Goal: Task Accomplishment & Management: Manage account settings

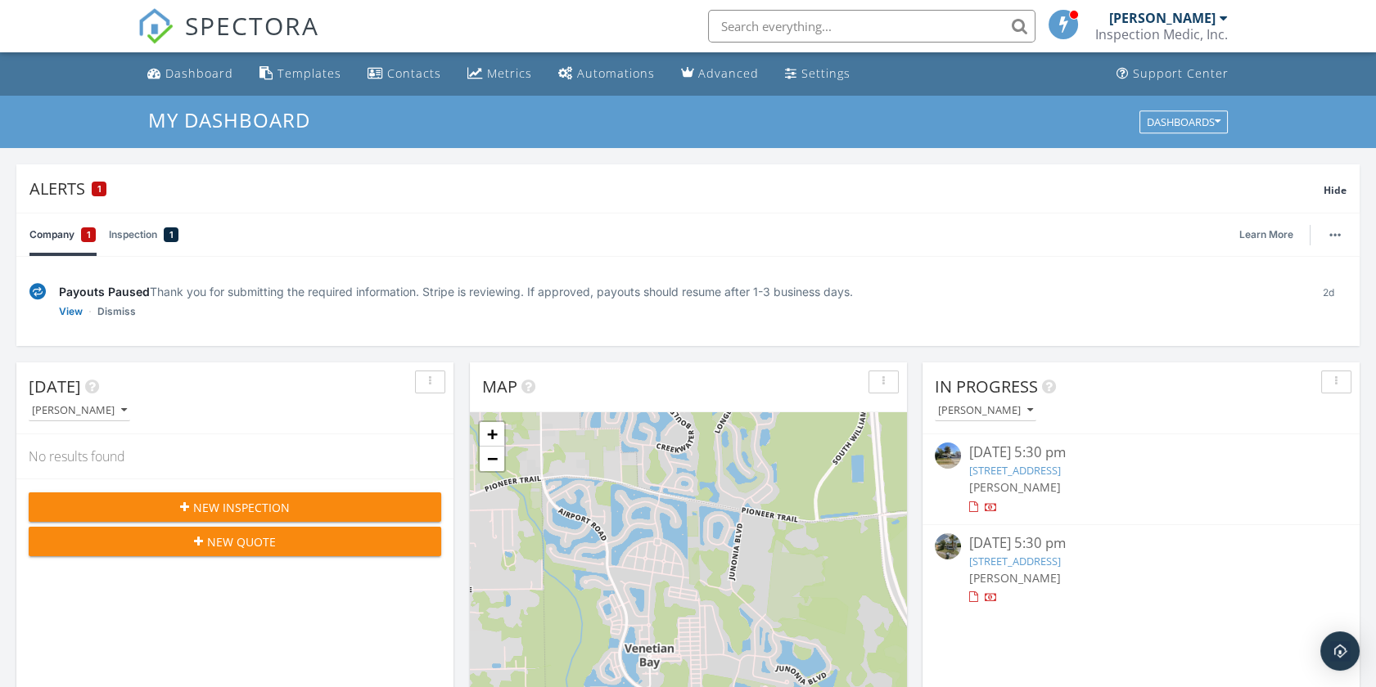
click at [786, 27] on input "text" at bounding box center [871, 26] width 327 height 33
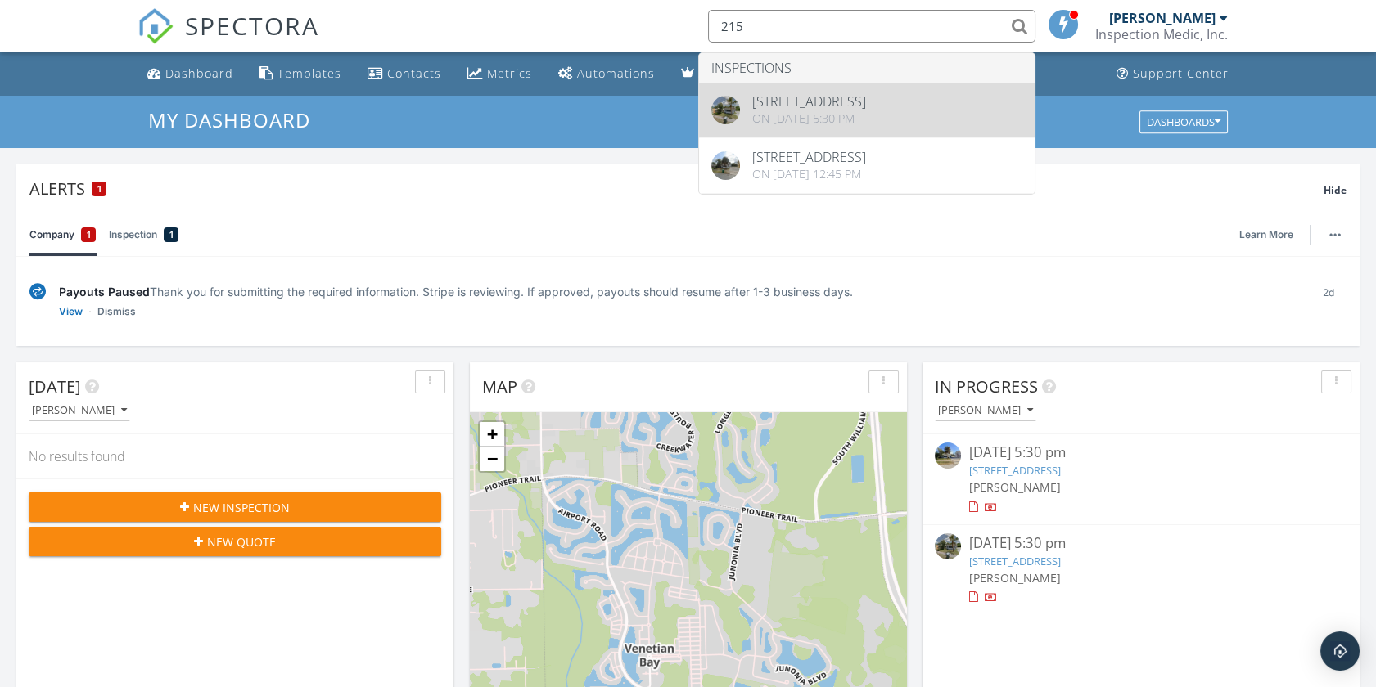
type input "215"
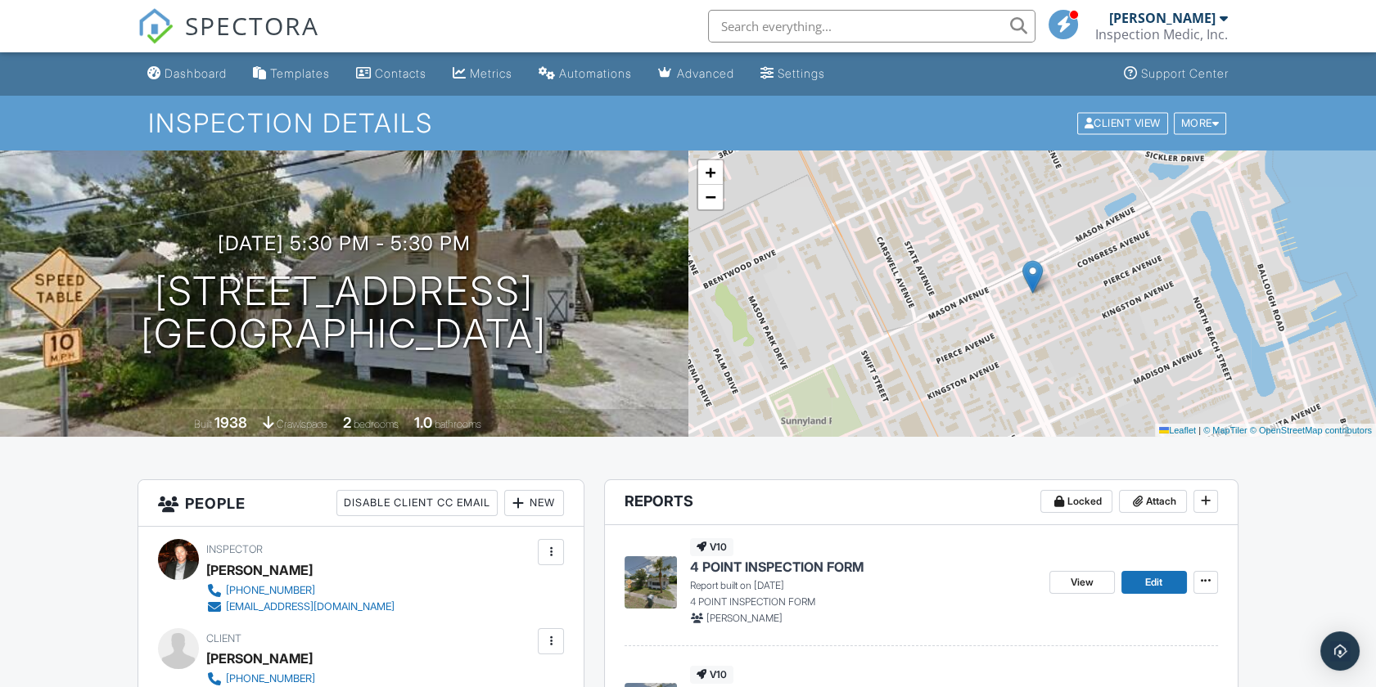
click at [750, 31] on input "text" at bounding box center [871, 26] width 327 height 33
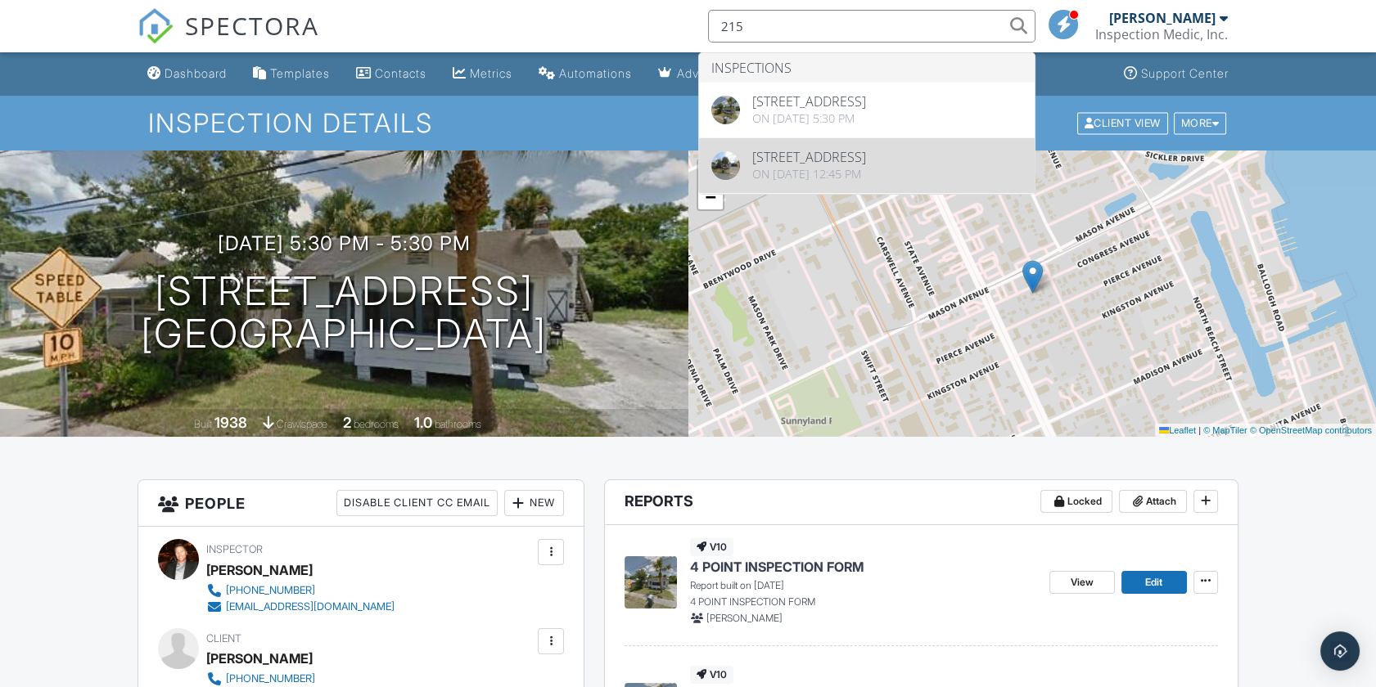
type input "215"
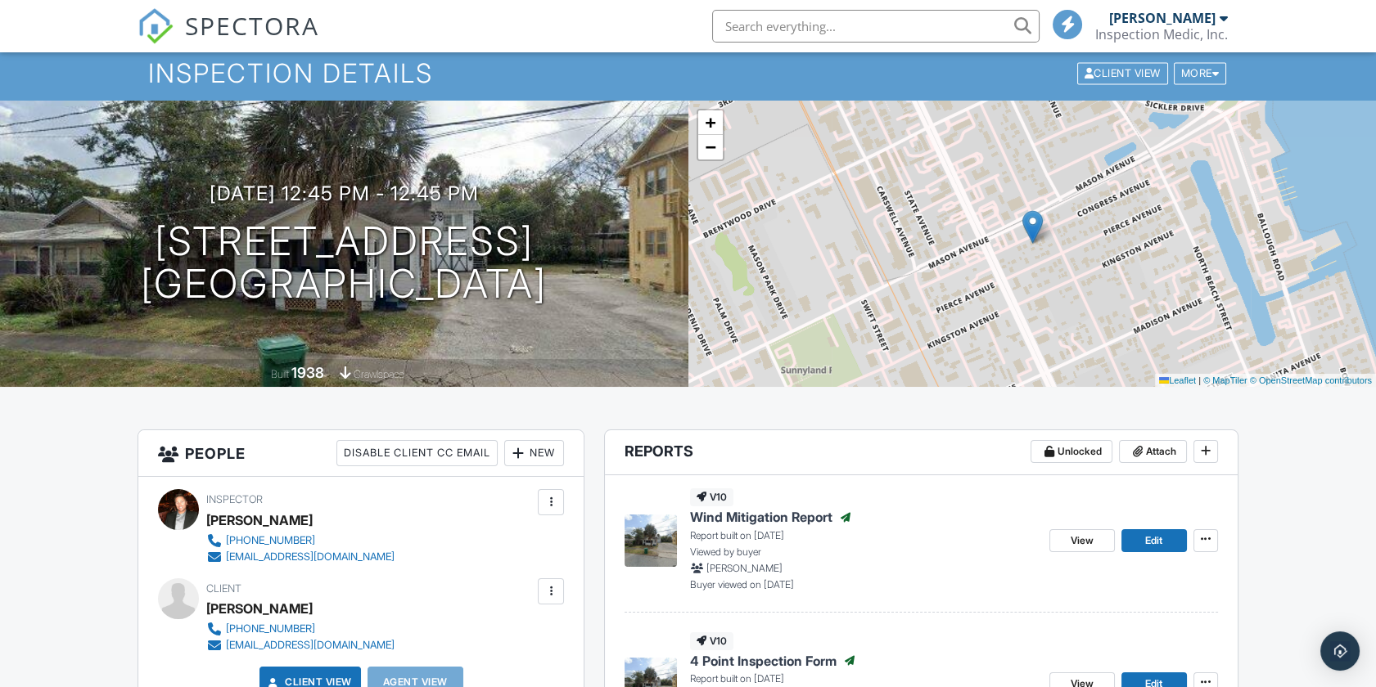
scroll to position [91, 0]
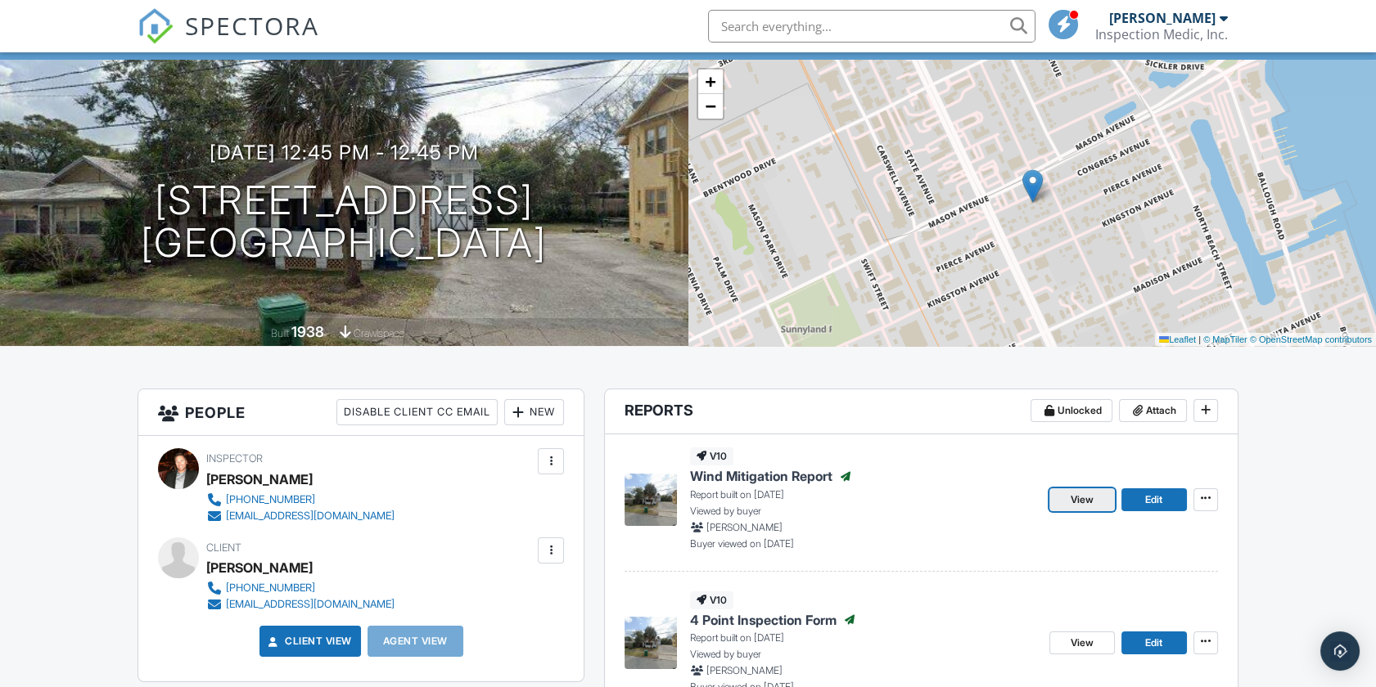
click at [1074, 507] on link "View" at bounding box center [1081, 500] width 65 height 23
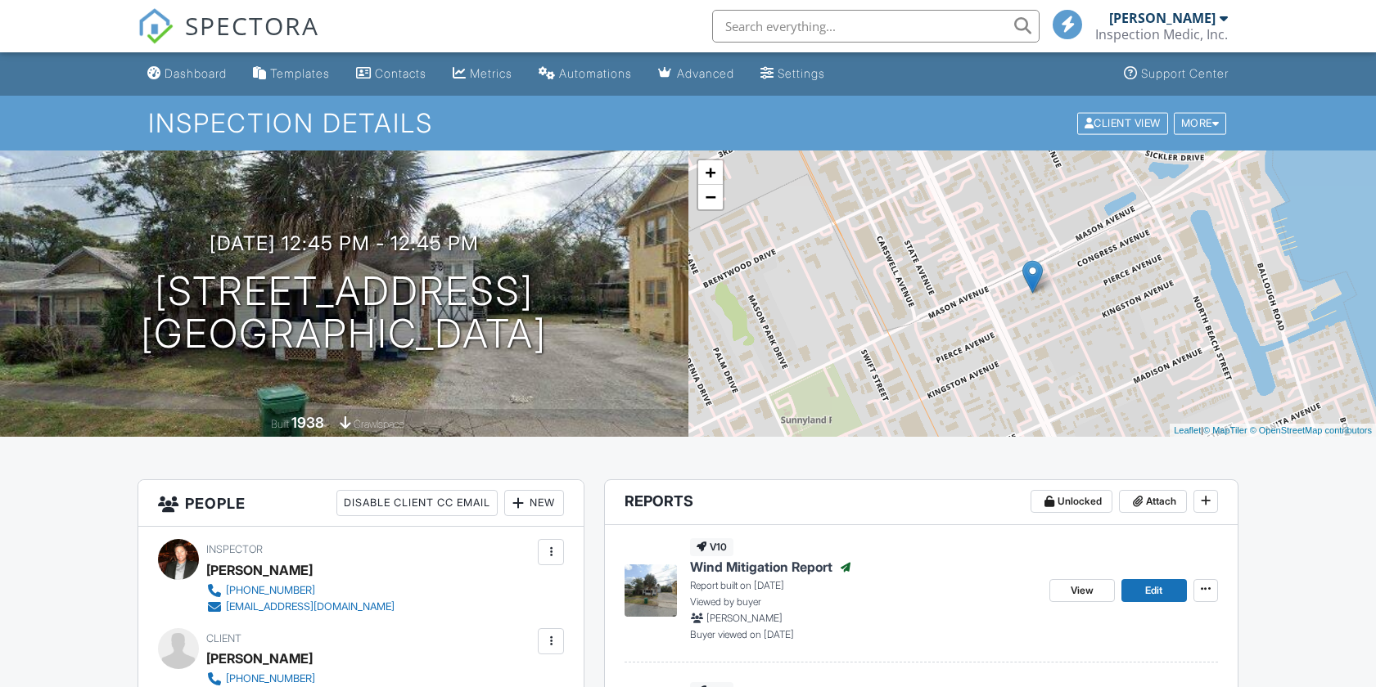
click at [864, 27] on input "text" at bounding box center [875, 26] width 327 height 33
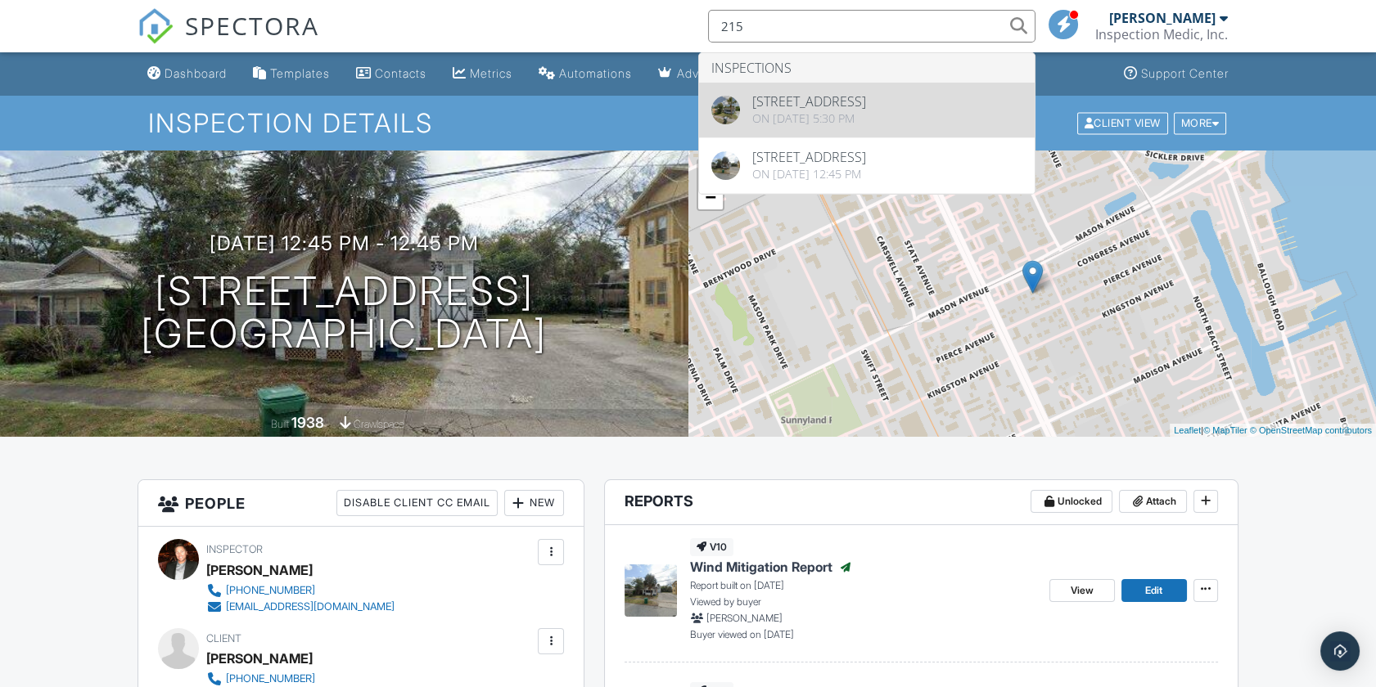
type input "215"
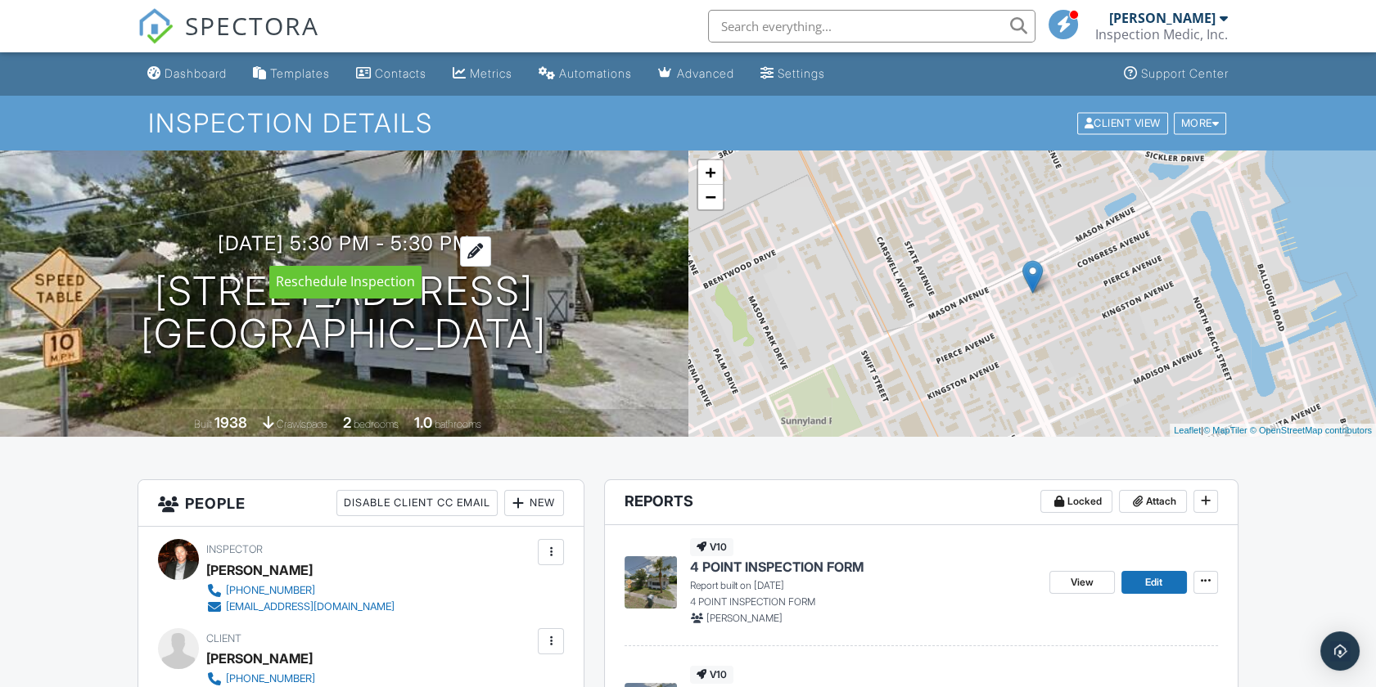
click at [491, 252] on div at bounding box center [475, 251] width 31 height 30
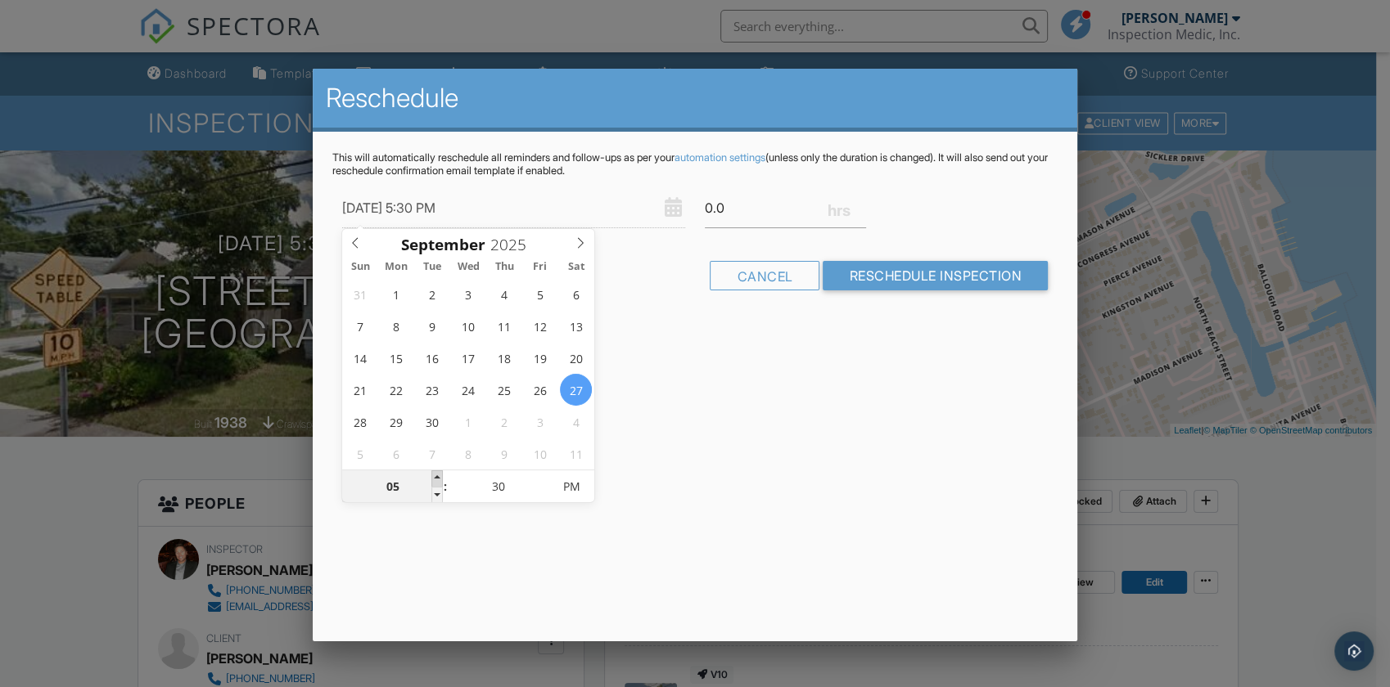
type input "09/27/2025 6:30 PM"
type input "06"
click at [440, 475] on span at bounding box center [436, 479] width 11 height 16
type input "09/27/2025 7:30 PM"
type input "07"
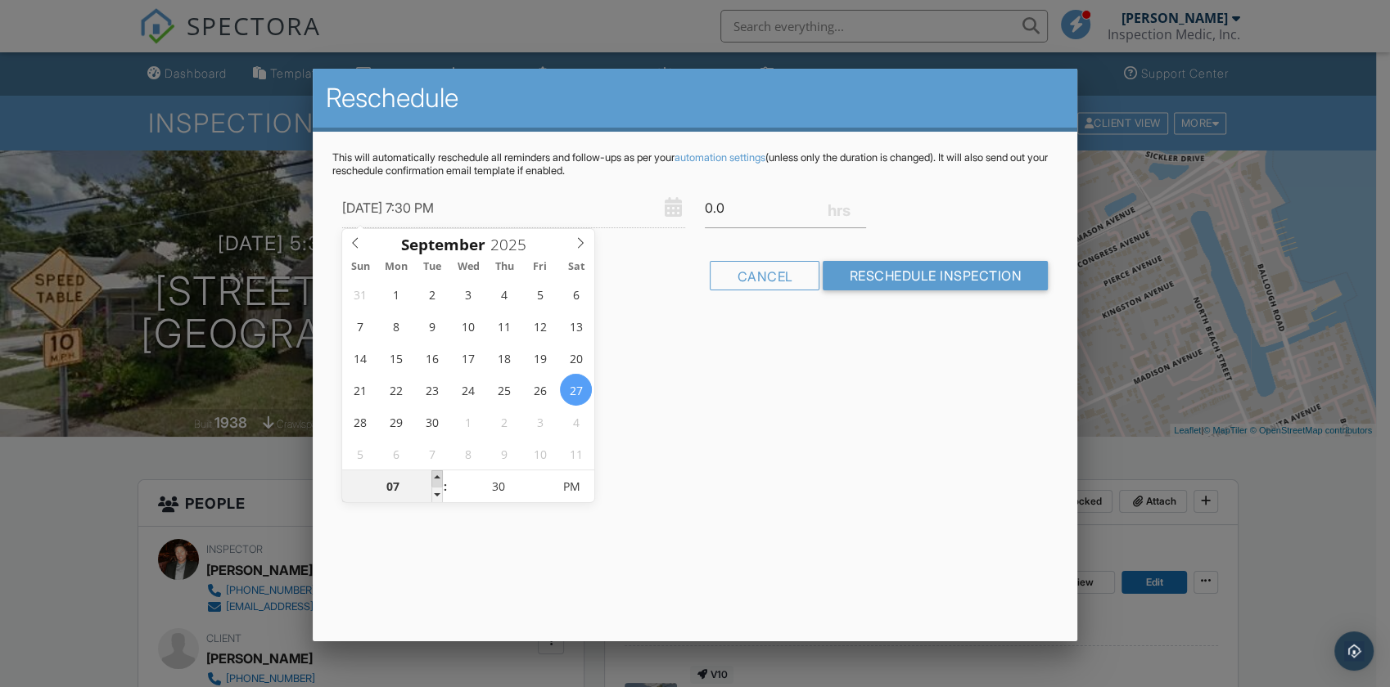
click at [441, 477] on span at bounding box center [436, 479] width 11 height 16
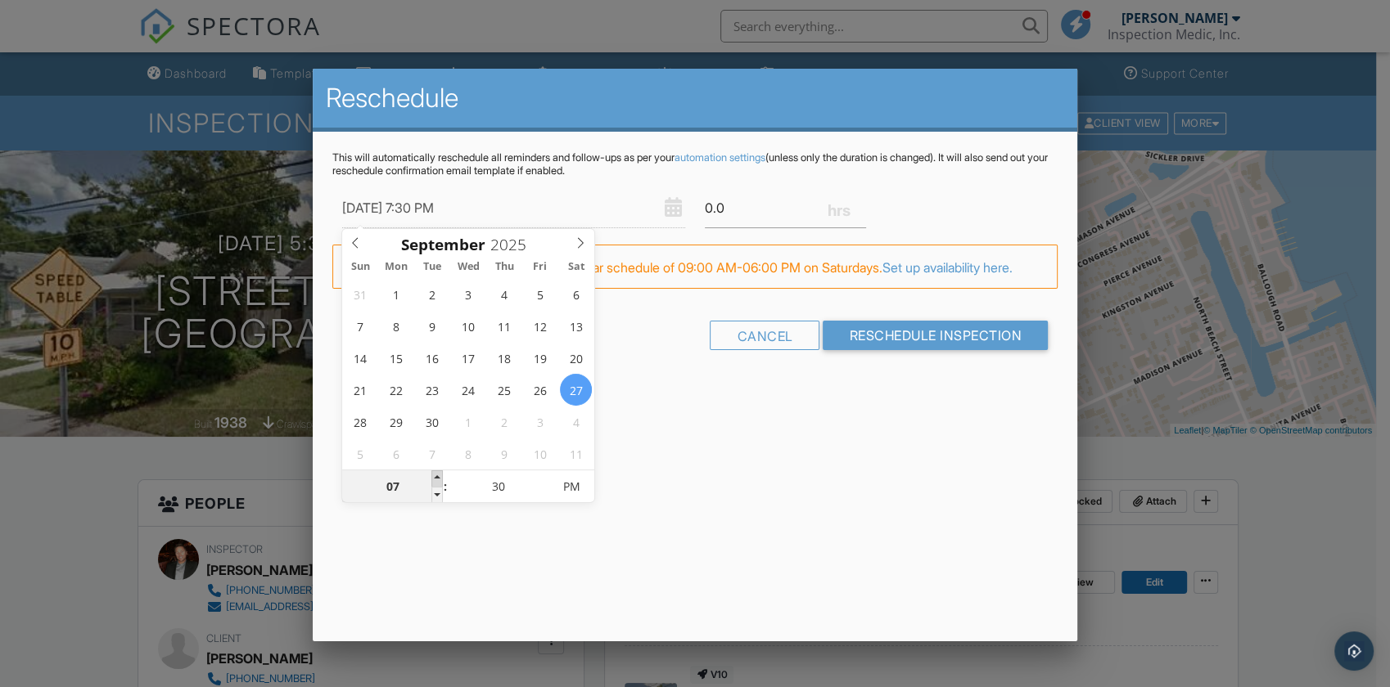
type input "09/27/2025 8:30 PM"
type input "08"
click at [441, 477] on span at bounding box center [436, 479] width 11 height 16
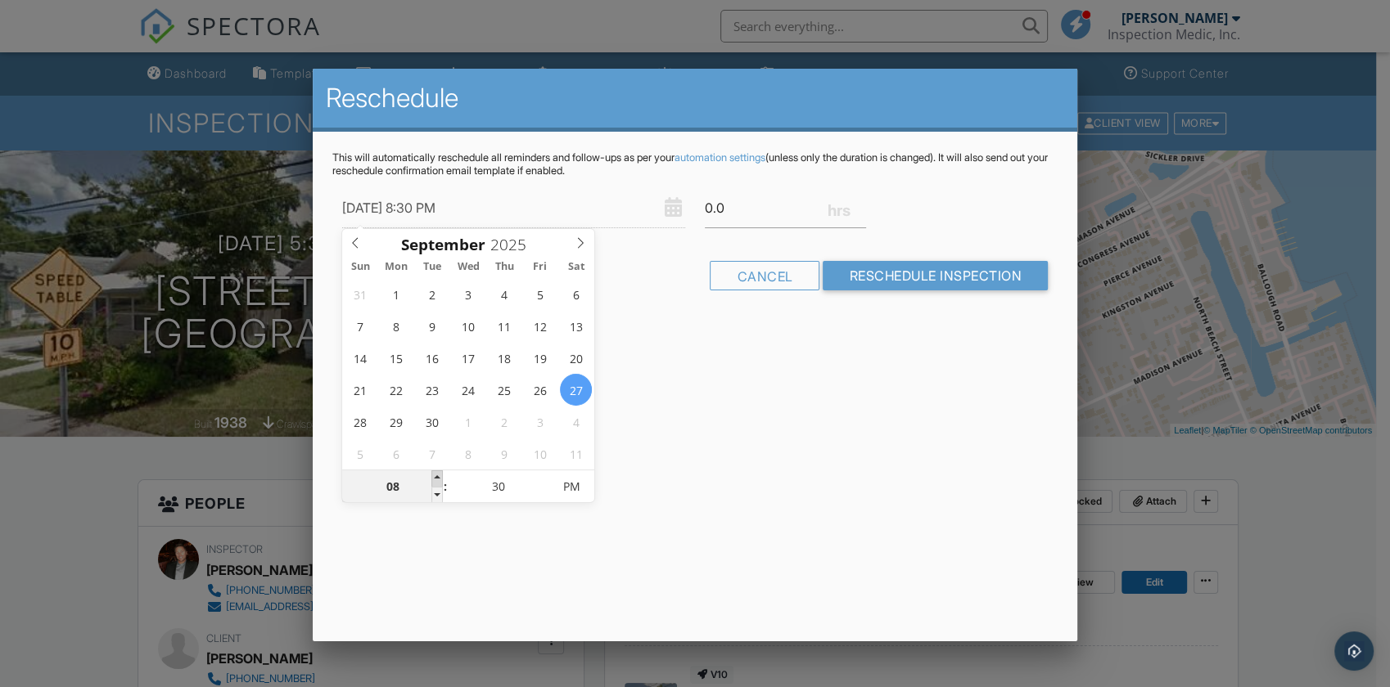
type input "09/27/2025 9:30 PM"
type input "09"
click at [436, 482] on span at bounding box center [436, 479] width 11 height 16
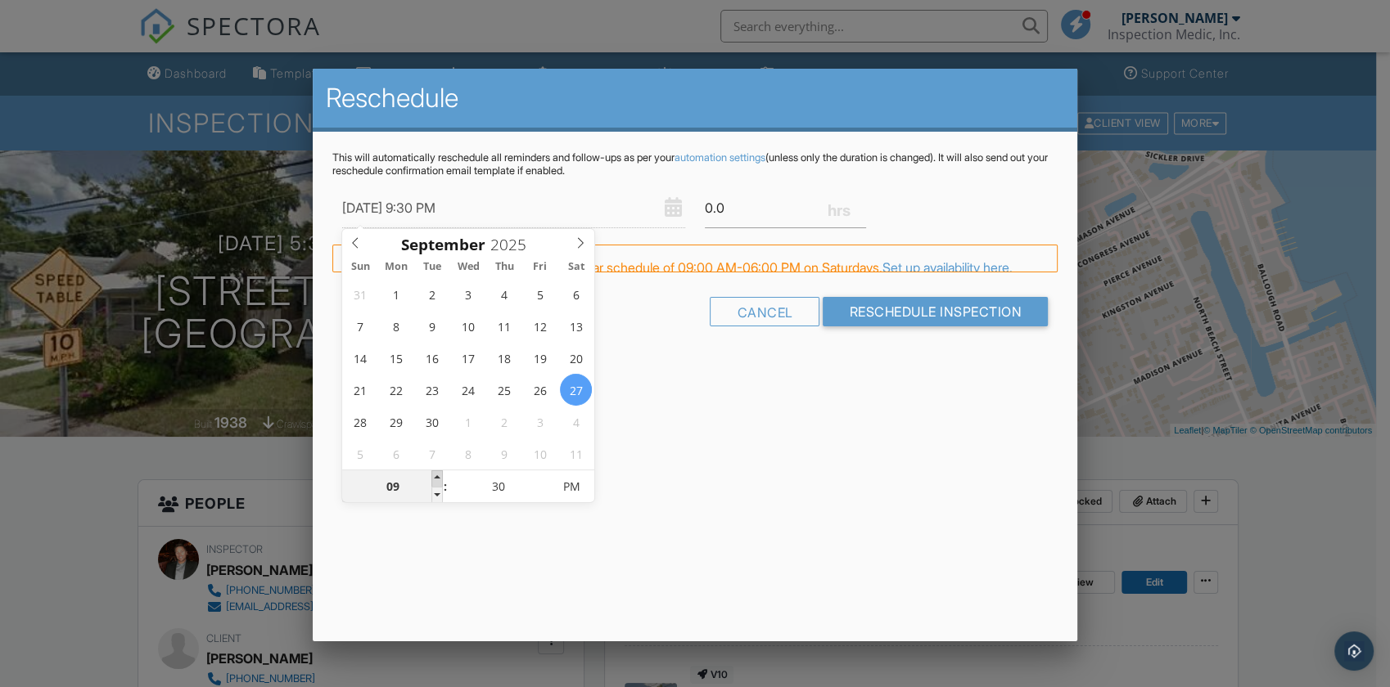
type input "09/27/2025 10:30 PM"
type input "10"
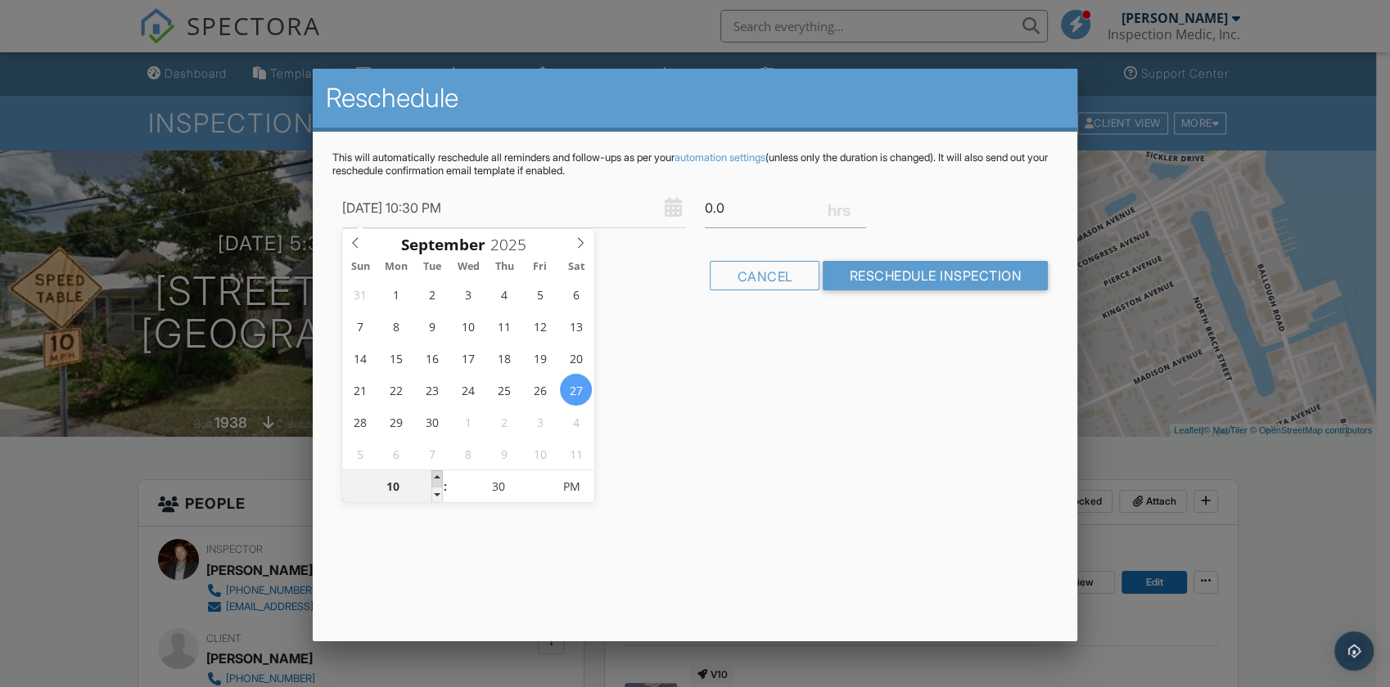
click at [437, 483] on span at bounding box center [436, 479] width 11 height 16
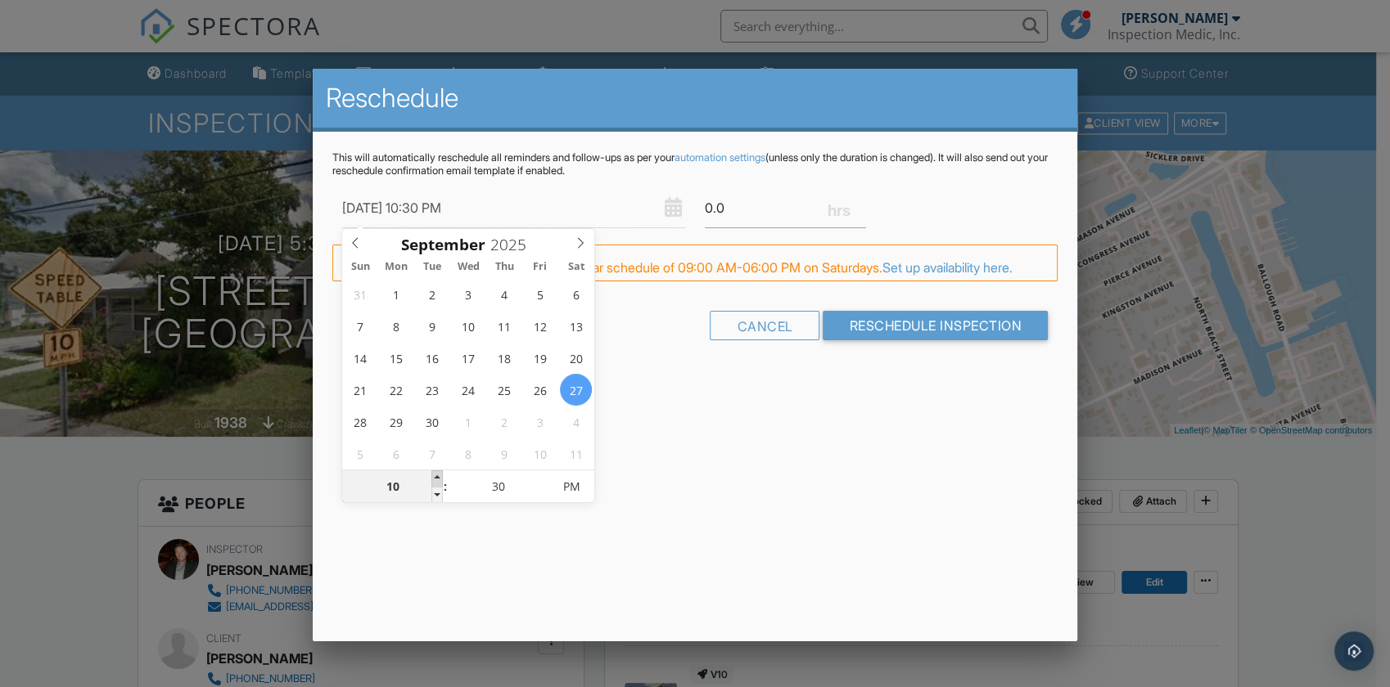
type input "09/27/2025 11:30 PM"
type input "11"
click at [438, 483] on span at bounding box center [436, 479] width 11 height 16
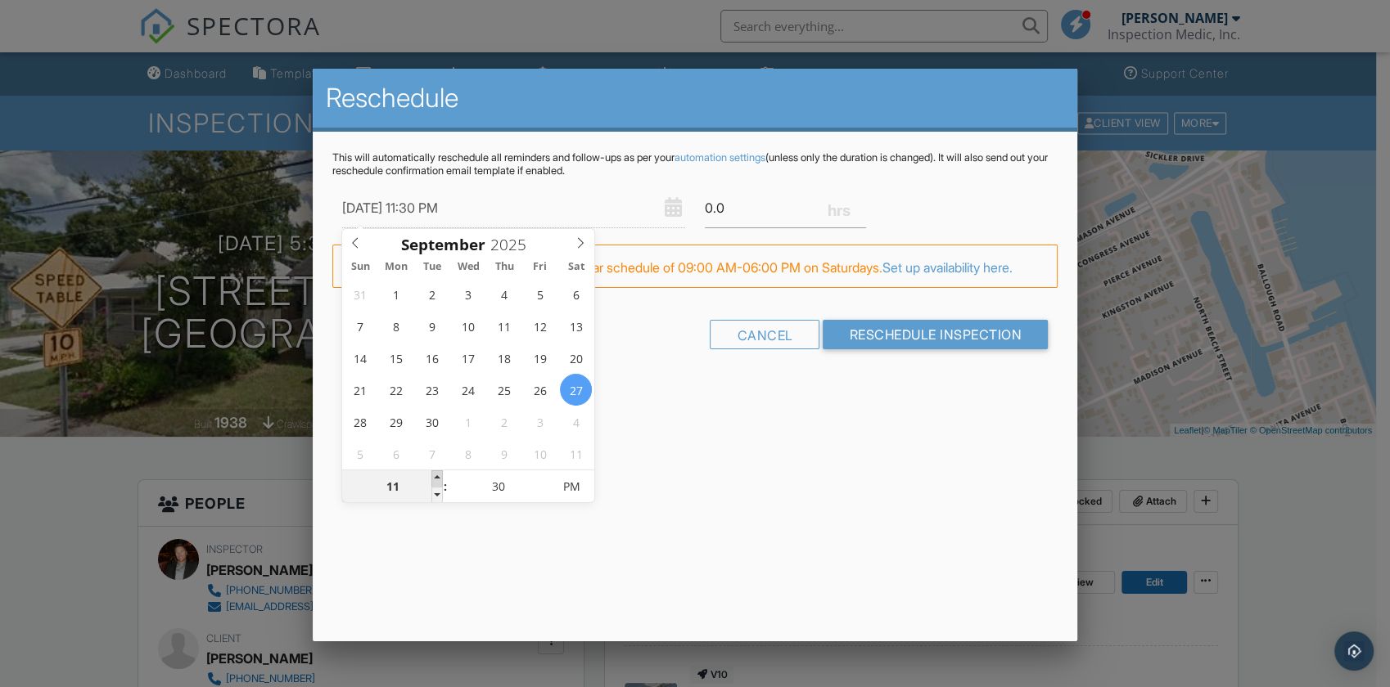
type input "09/27/2025 12:30 AM"
type input "12"
click at [438, 483] on span at bounding box center [436, 479] width 11 height 16
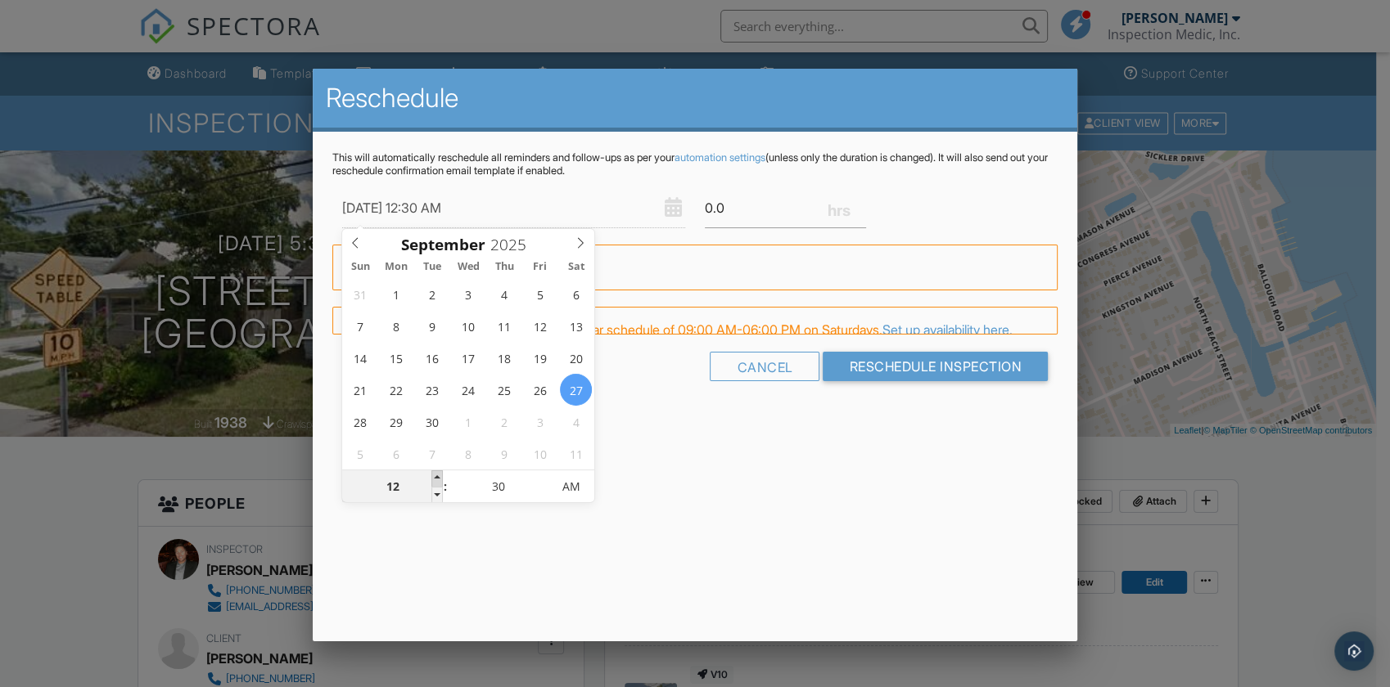
type input "09/27/2025 1:30 AM"
type input "01"
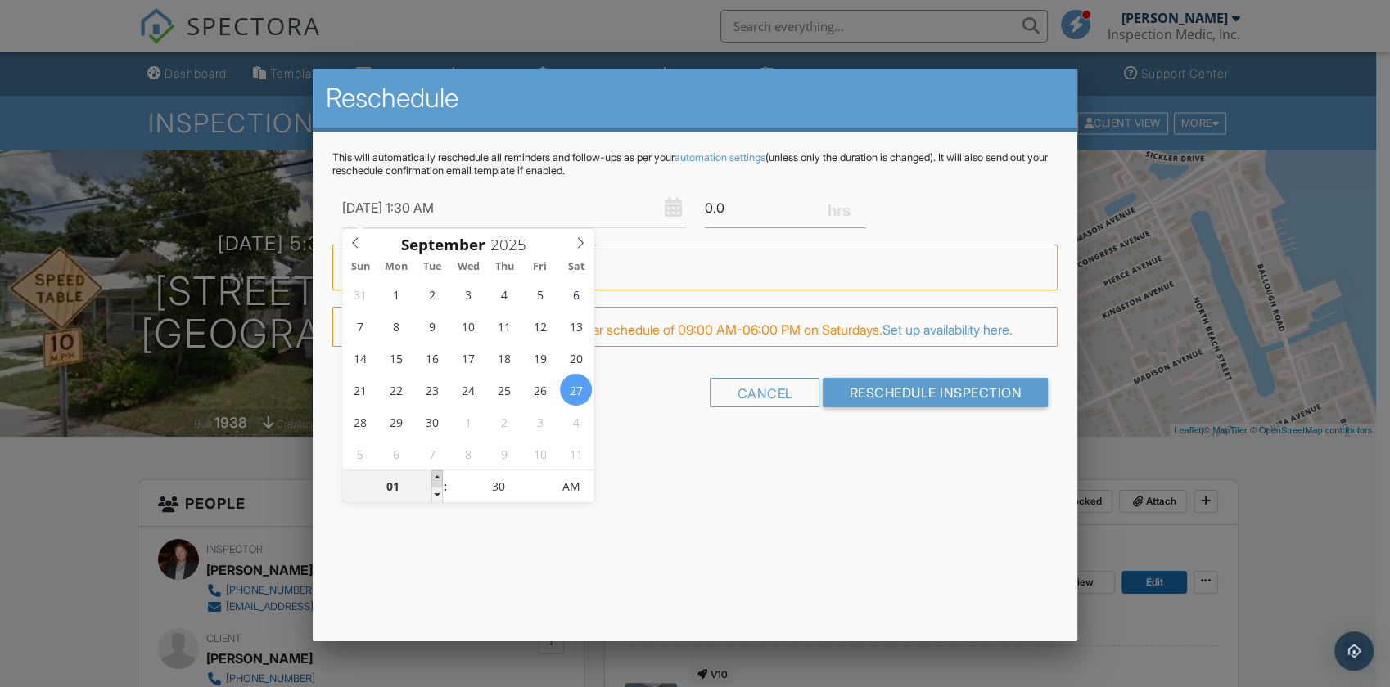
click at [438, 483] on span at bounding box center [436, 479] width 11 height 16
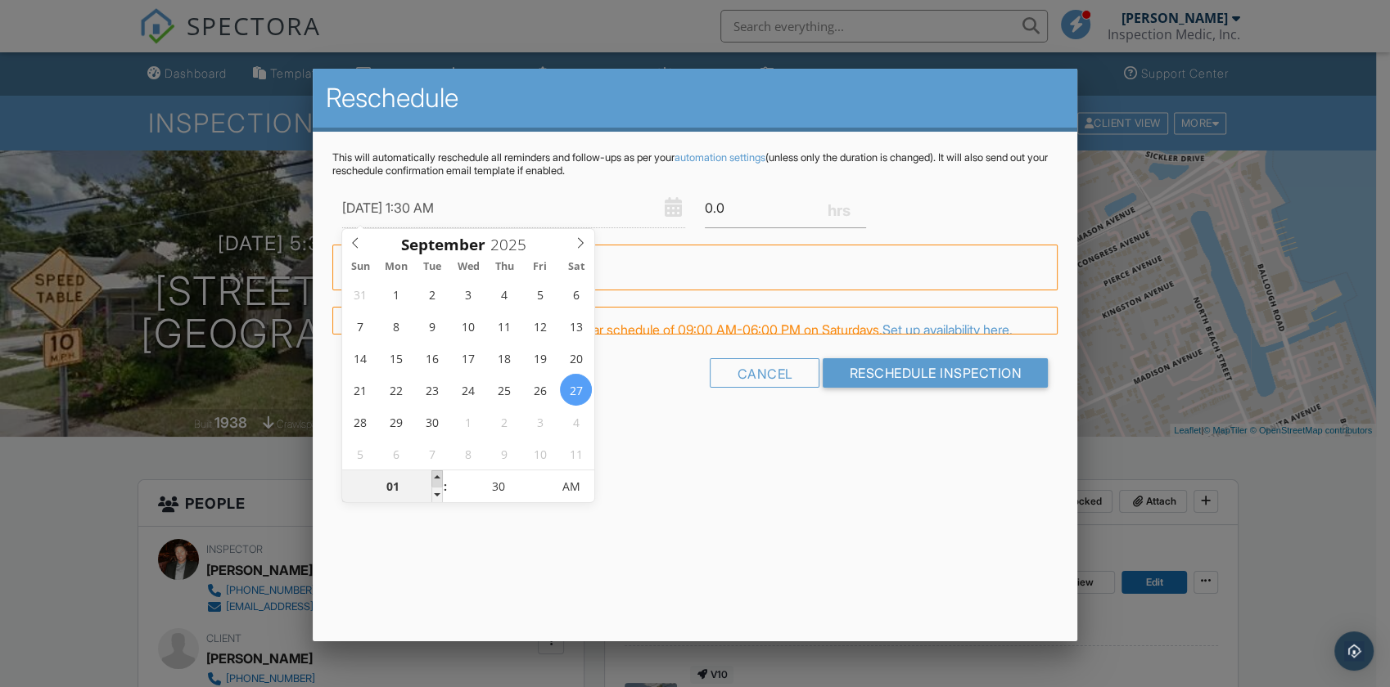
type input "09/27/2025 2:30 AM"
type input "02"
click at [438, 483] on span at bounding box center [436, 479] width 11 height 16
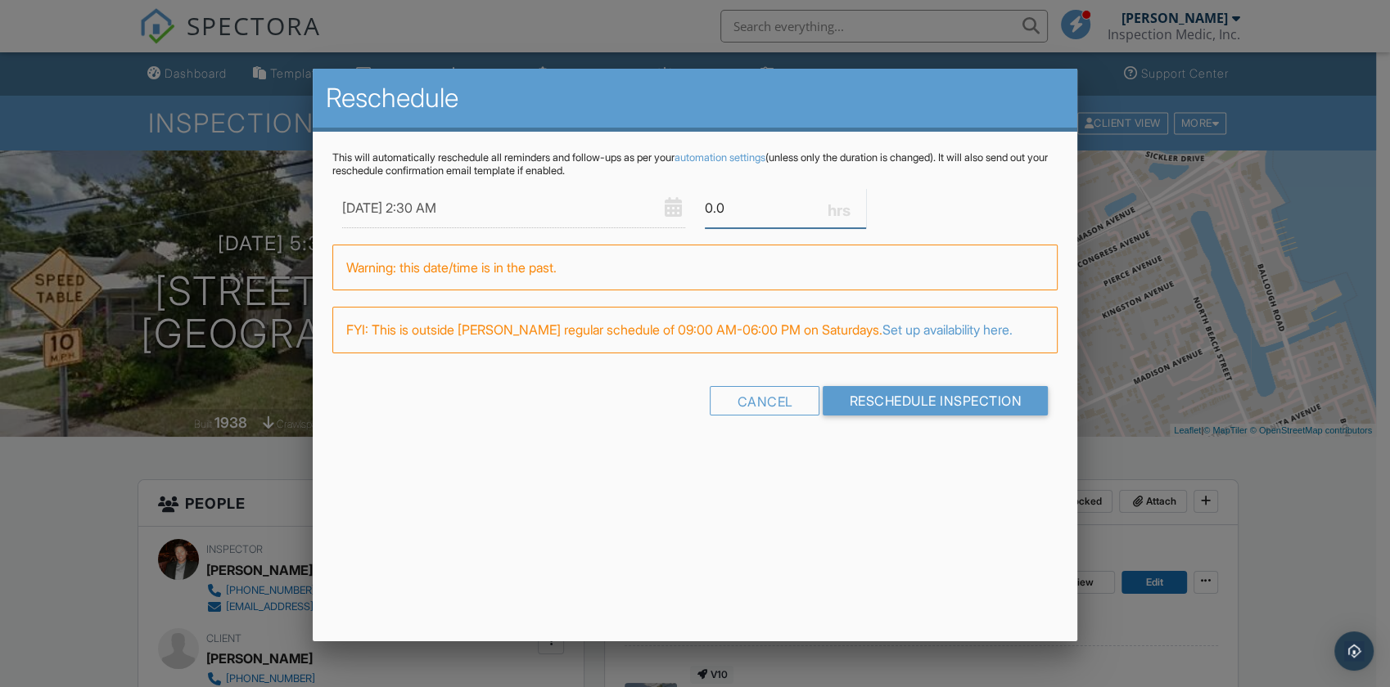
click at [736, 201] on input "0.0" at bounding box center [785, 208] width 161 height 40
type input "0"
type input "1.0"
click at [873, 402] on div "Cancel Reschedule Inspection" at bounding box center [694, 407] width 725 height 42
click at [903, 401] on input "Reschedule Inspection" at bounding box center [934, 400] width 225 height 29
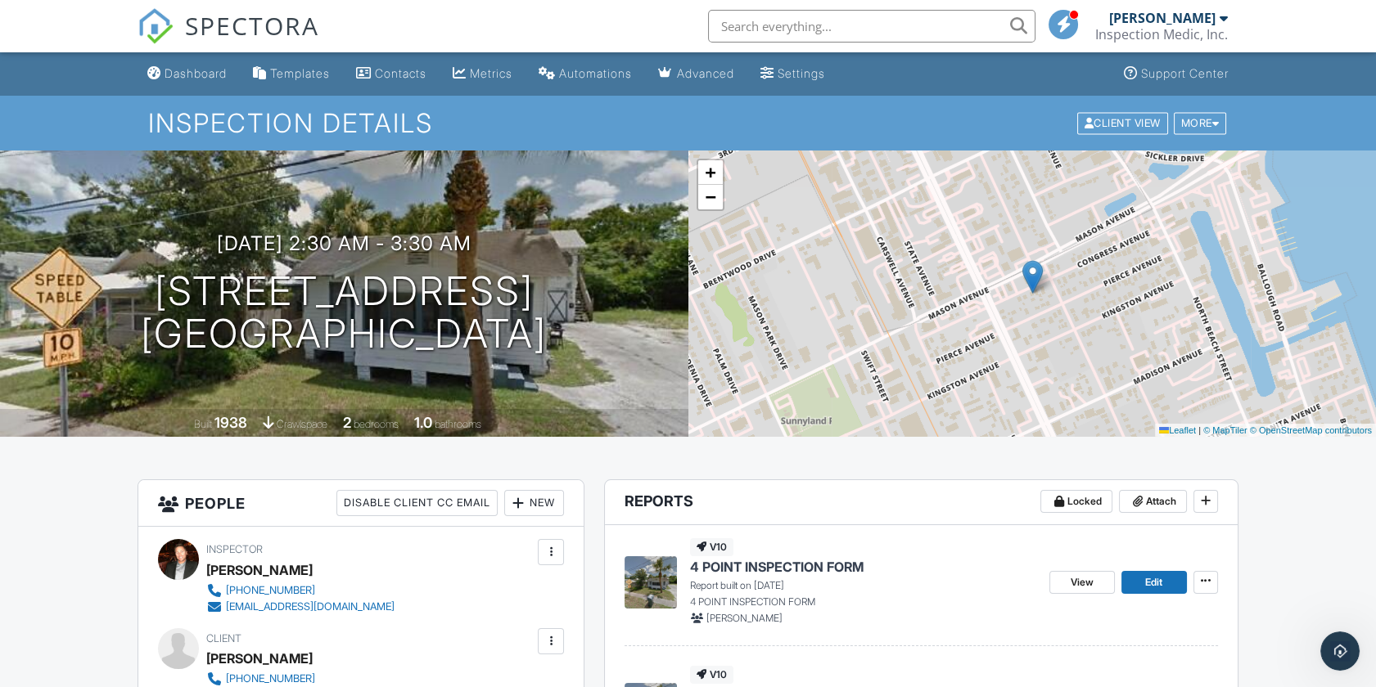
click at [207, 76] on div "Dashboard" at bounding box center [195, 73] width 62 height 14
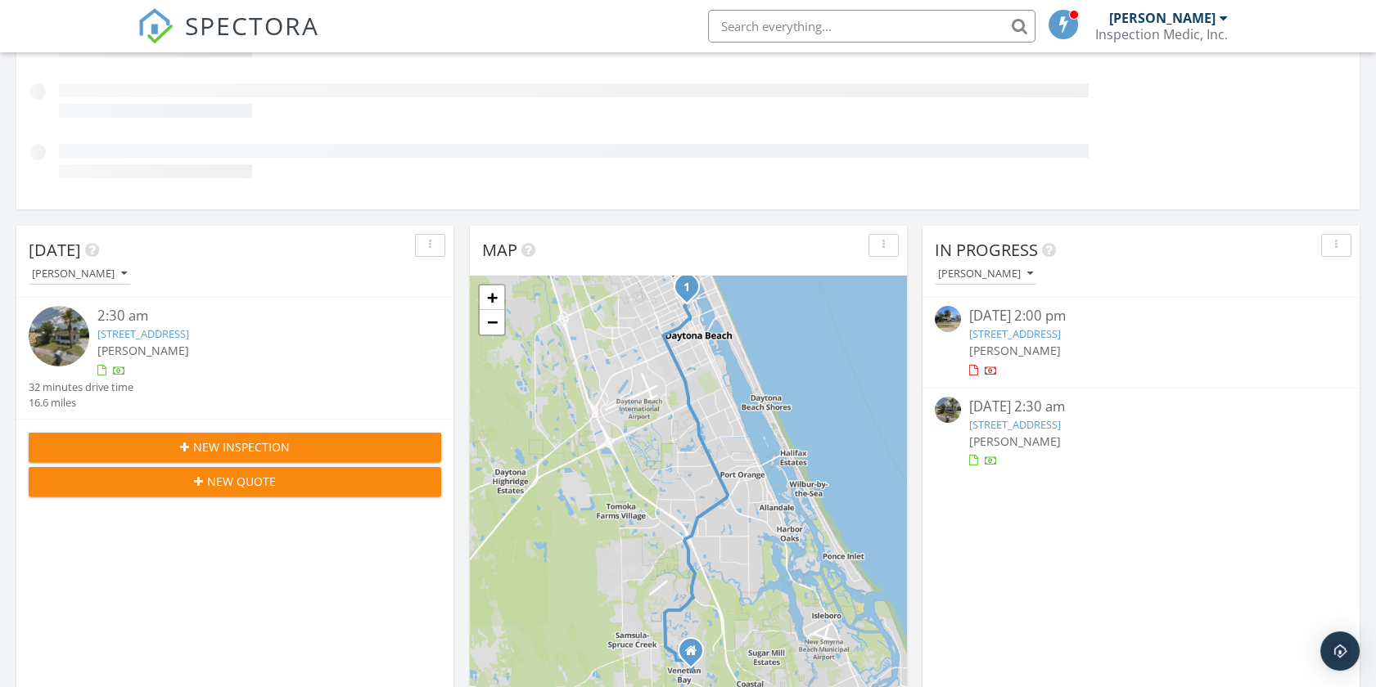
scroll to position [273, 0]
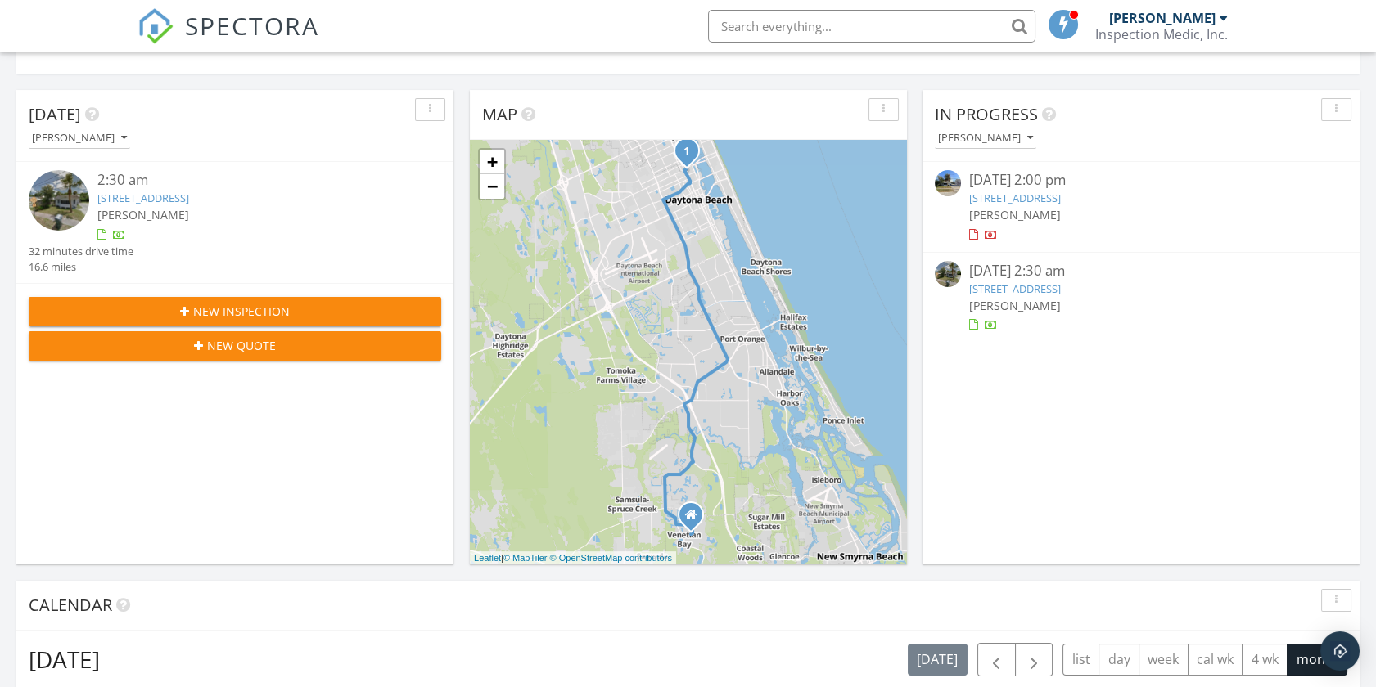
click at [1061, 202] on link "[STREET_ADDRESS]" at bounding box center [1015, 198] width 92 height 15
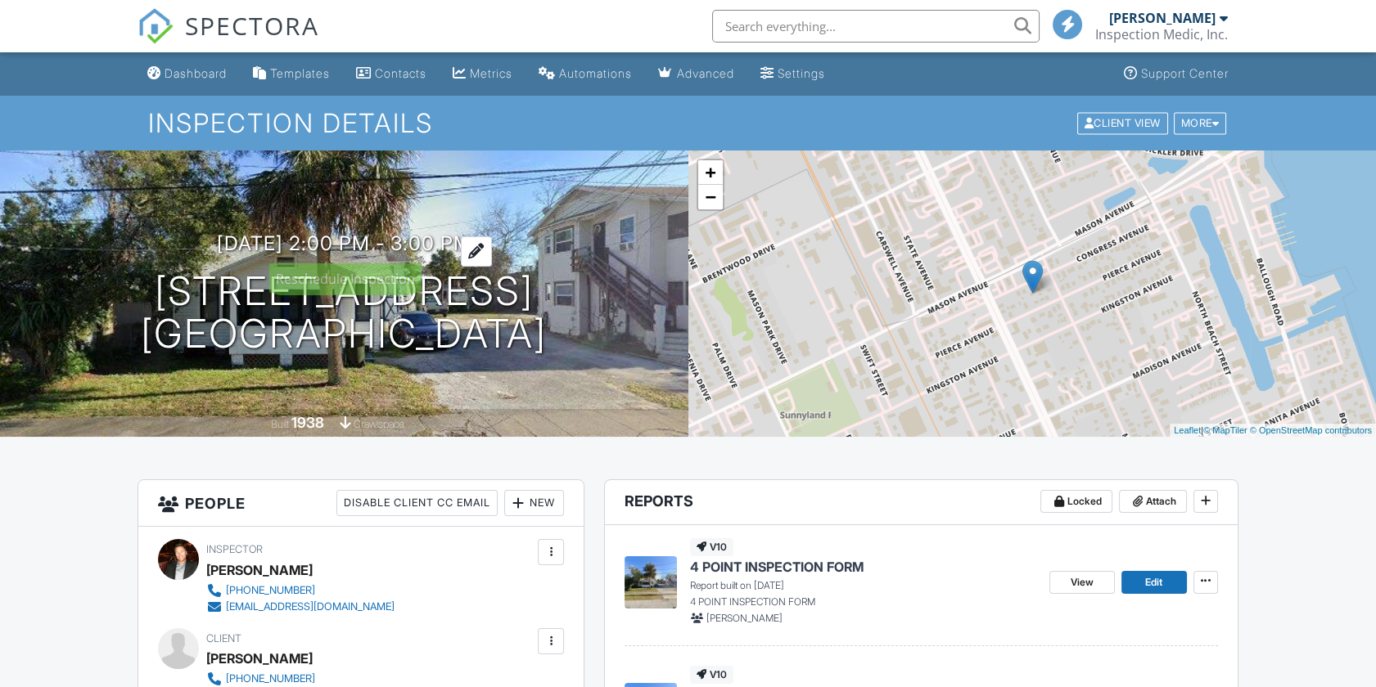
click at [492, 241] on div at bounding box center [476, 251] width 31 height 30
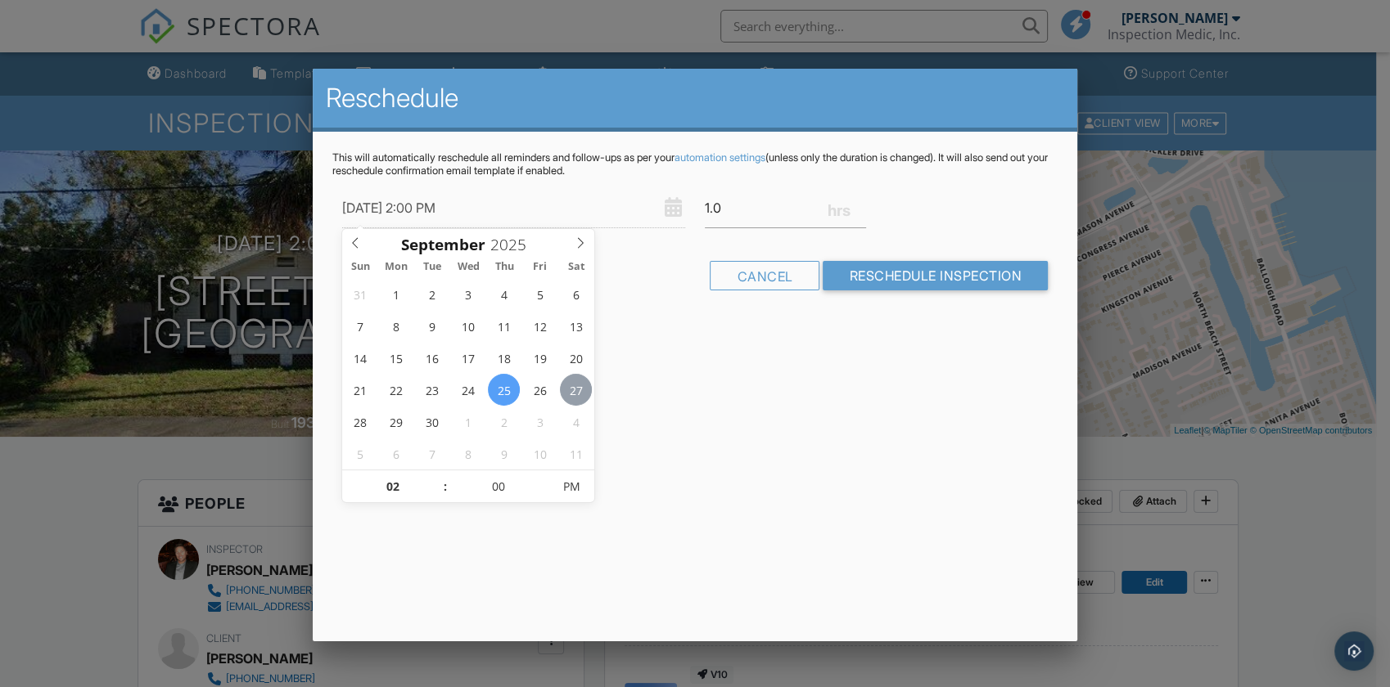
type input "[DATE] 2:00 PM"
click at [644, 435] on div "Reschedule This will automatically reschedule all reminders and follow-ups as p…" at bounding box center [695, 355] width 764 height 573
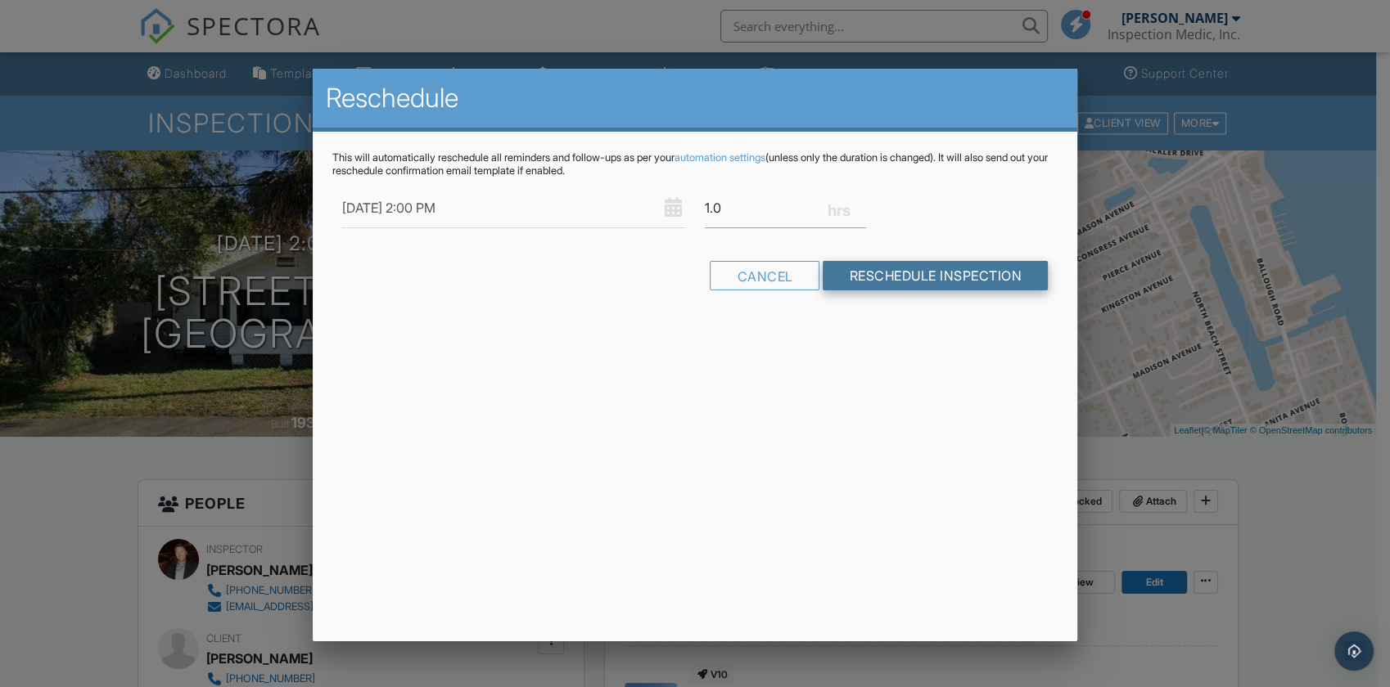
click at [875, 281] on input "Reschedule Inspection" at bounding box center [934, 275] width 225 height 29
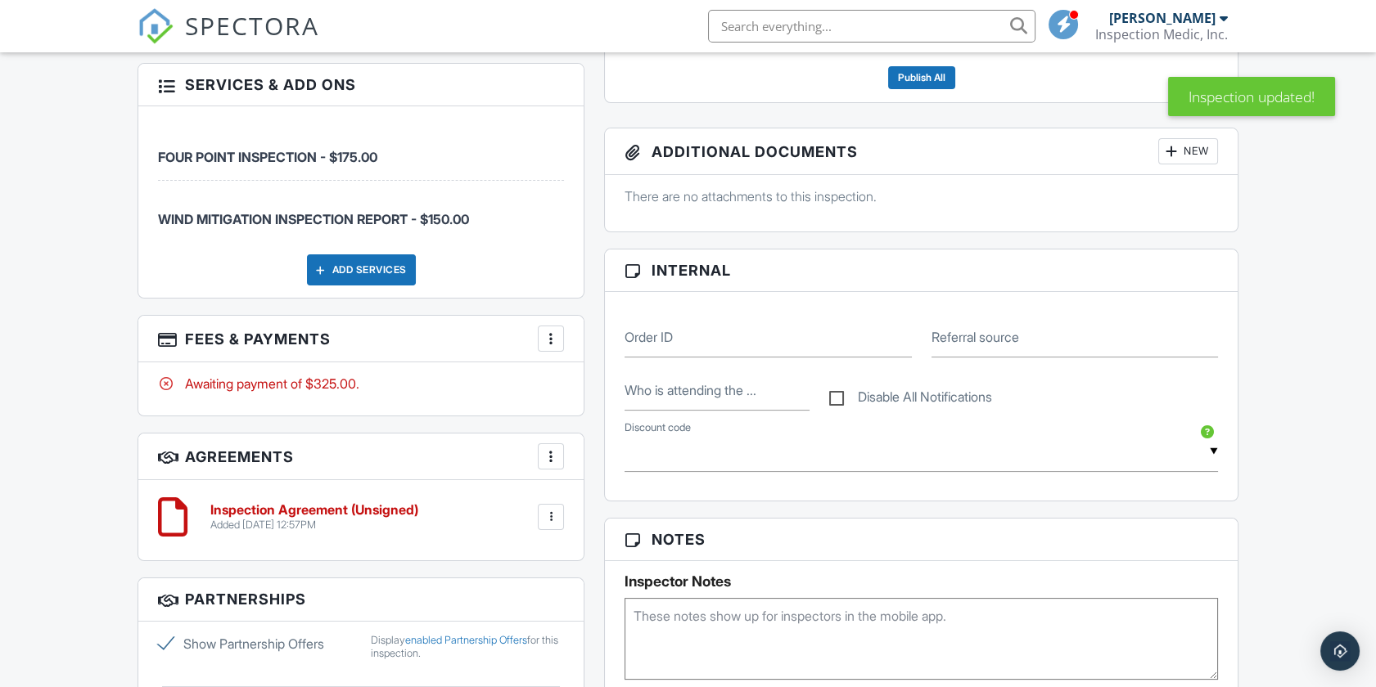
click at [553, 342] on div at bounding box center [551, 339] width 16 height 16
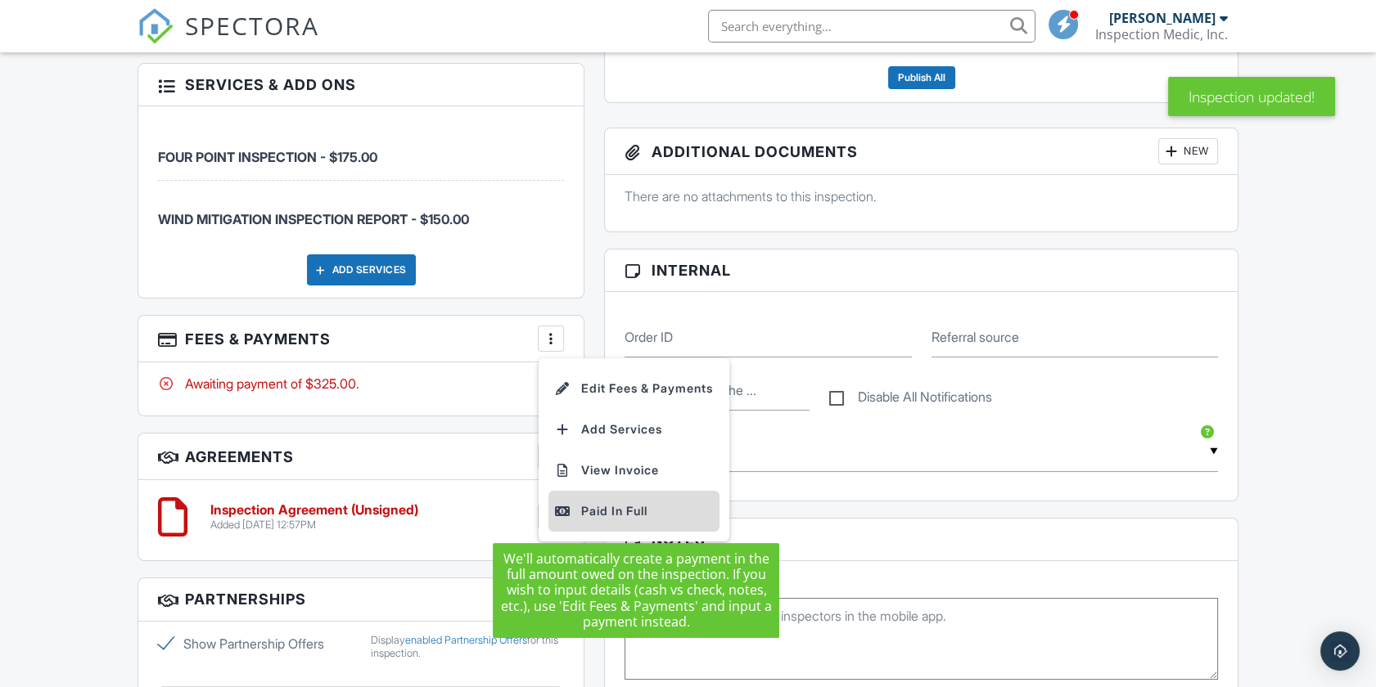
click at [595, 511] on div "Paid In Full" at bounding box center [634, 512] width 158 height 20
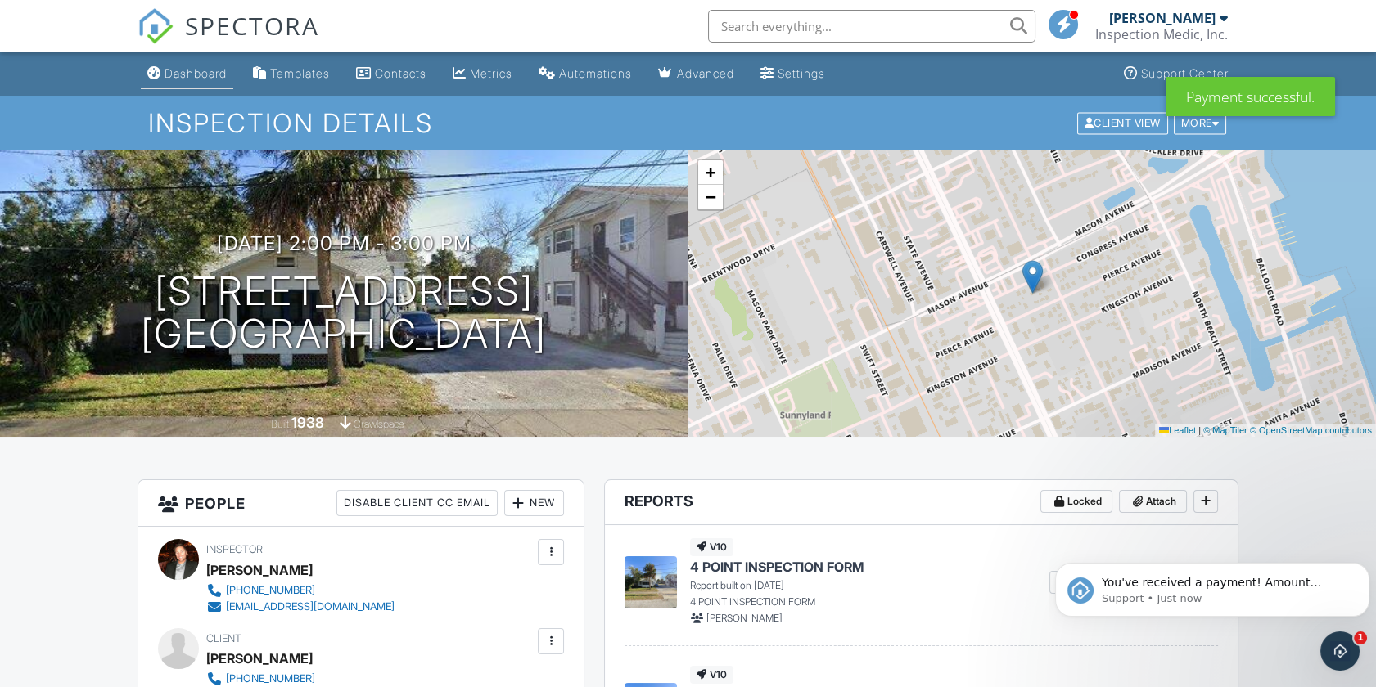
click at [199, 73] on div "Dashboard" at bounding box center [195, 73] width 62 height 14
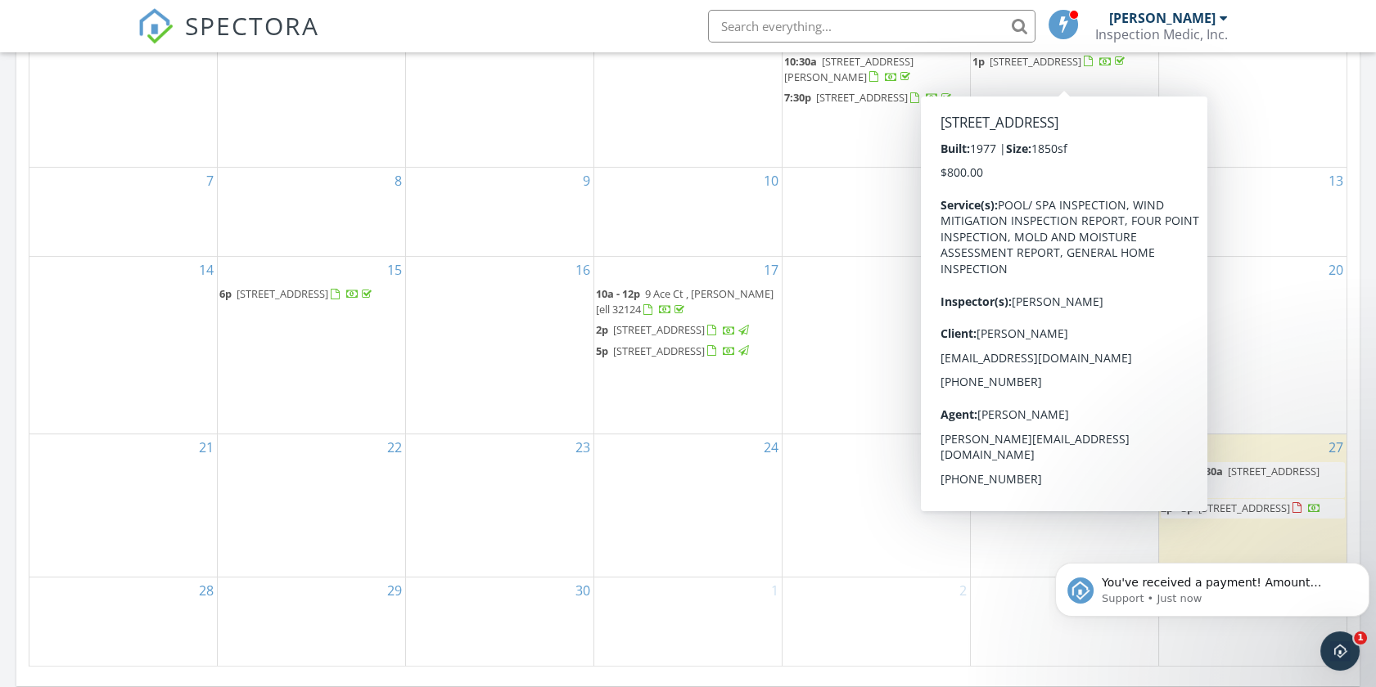
scroll to position [1000, 0]
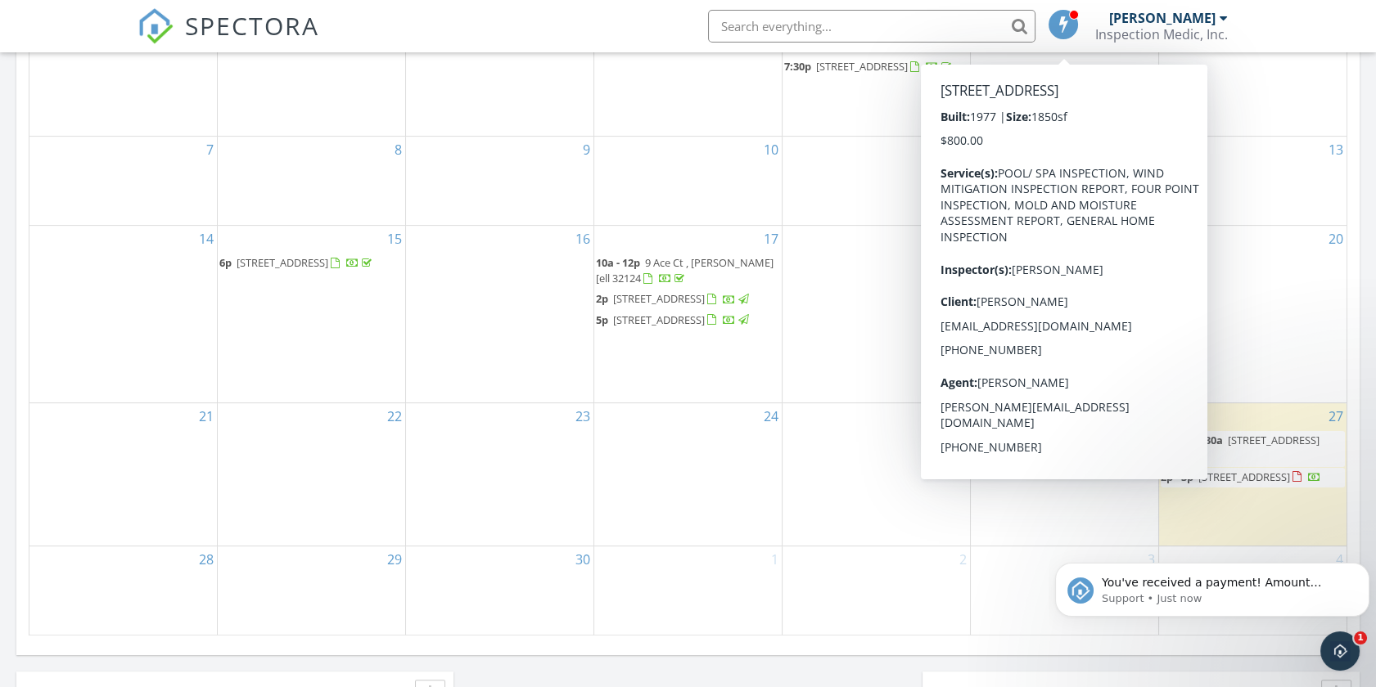
click at [854, 507] on div "25" at bounding box center [875, 474] width 187 height 142
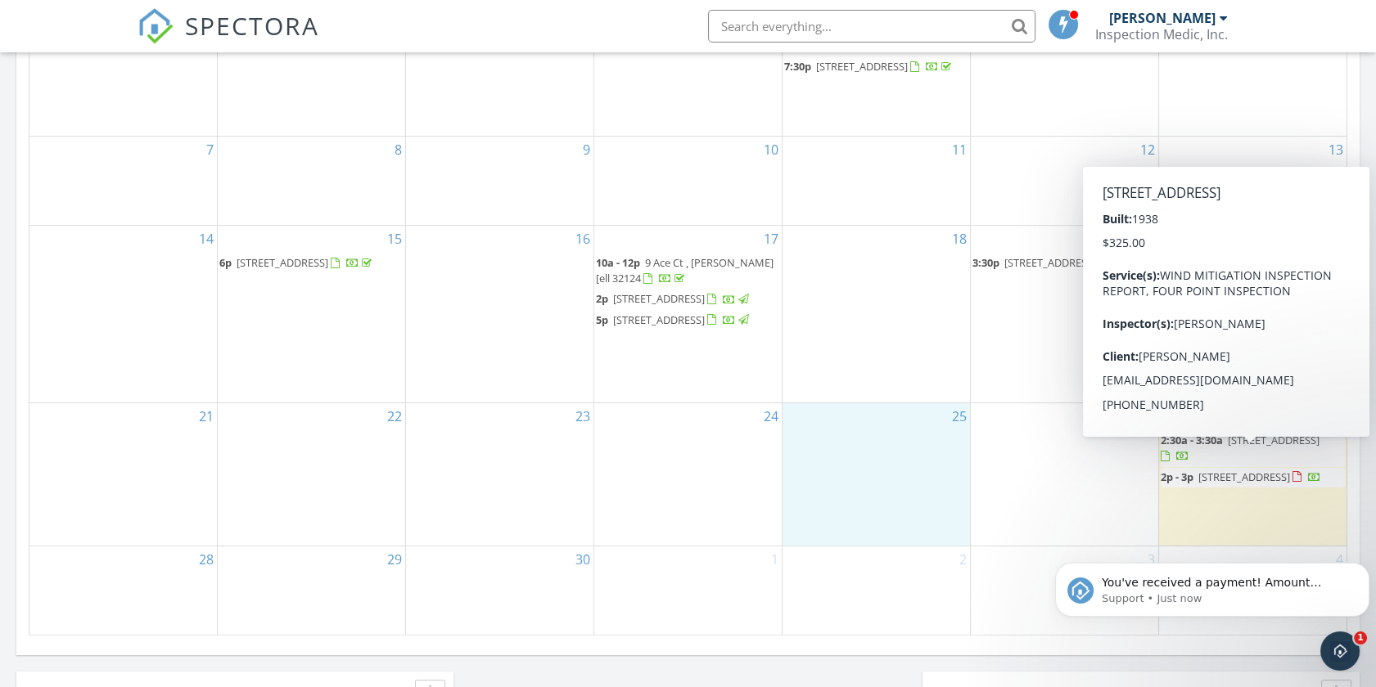
click at [1244, 448] on span "[STREET_ADDRESS]" at bounding box center [1273, 440] width 92 height 15
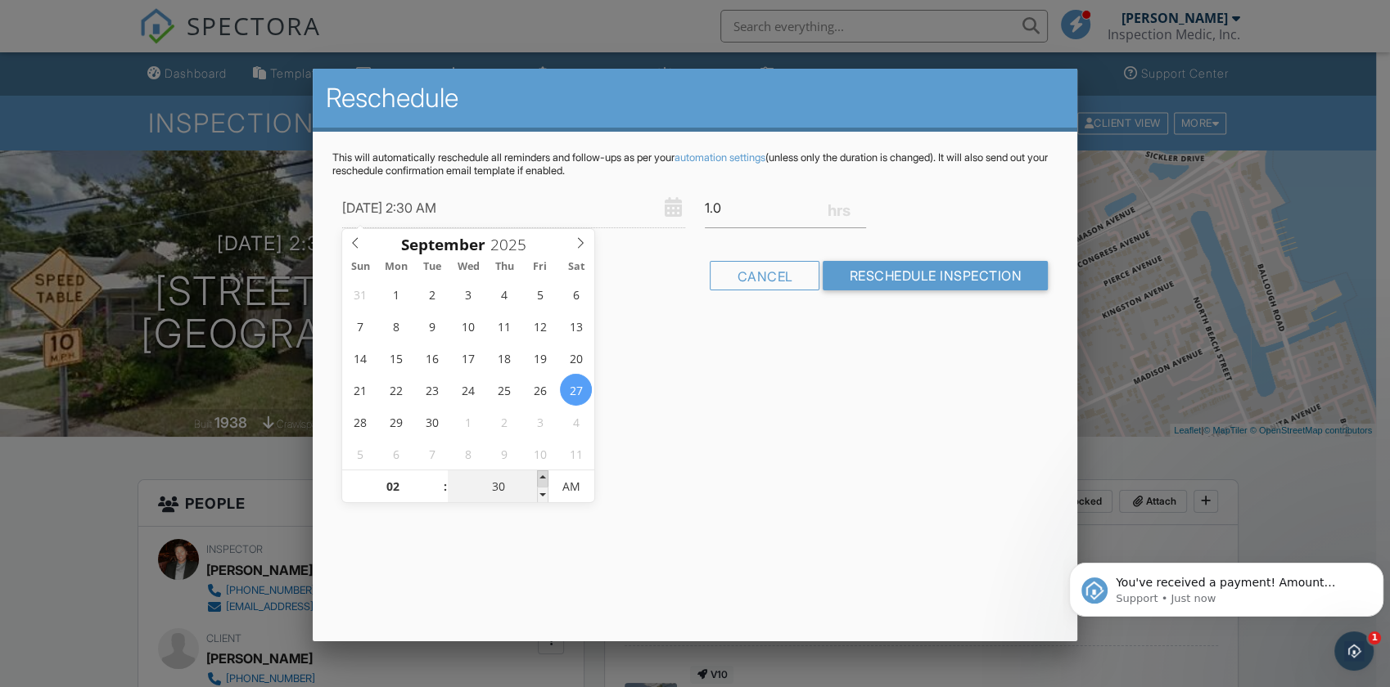
type input "09/27/2025 2:35 AM"
type input "35"
click at [544, 479] on span at bounding box center [542, 479] width 11 height 16
type input "09/27/2025 2:40 AM"
type input "40"
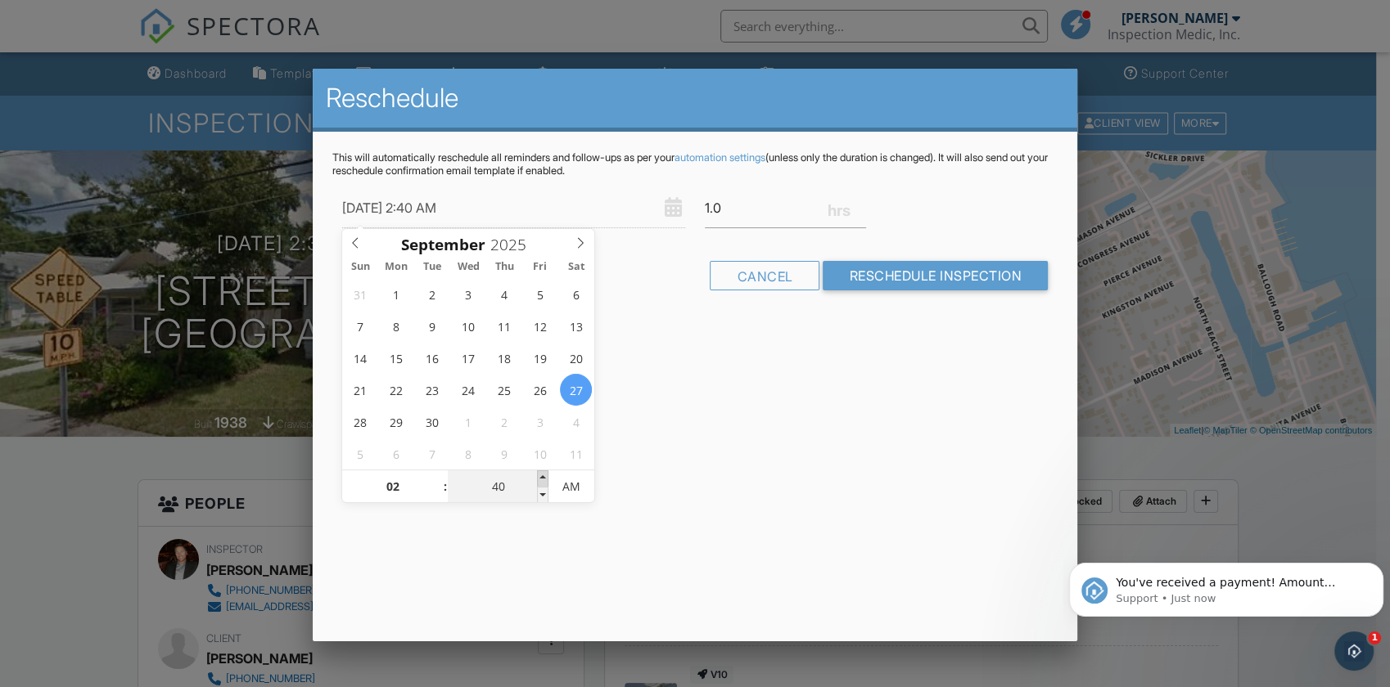
click at [544, 479] on span at bounding box center [542, 479] width 11 height 16
type input "09/27/2025 2:45 AM"
type input "45"
click at [544, 479] on span at bounding box center [542, 479] width 11 height 16
type input "09/27/2025 2:50 AM"
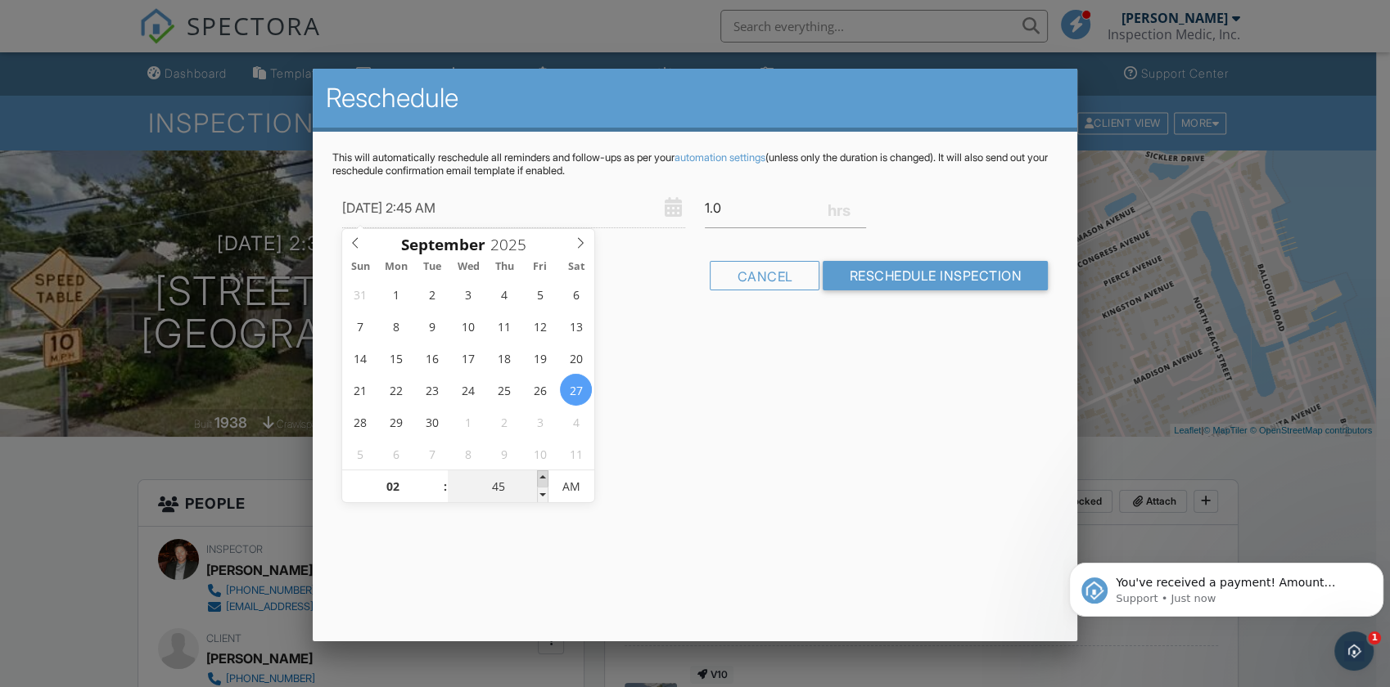
type input "50"
click at [544, 479] on span at bounding box center [542, 479] width 11 height 16
type input "09/27/2025 2:55 AM"
type input "55"
click at [544, 479] on span at bounding box center [542, 479] width 11 height 16
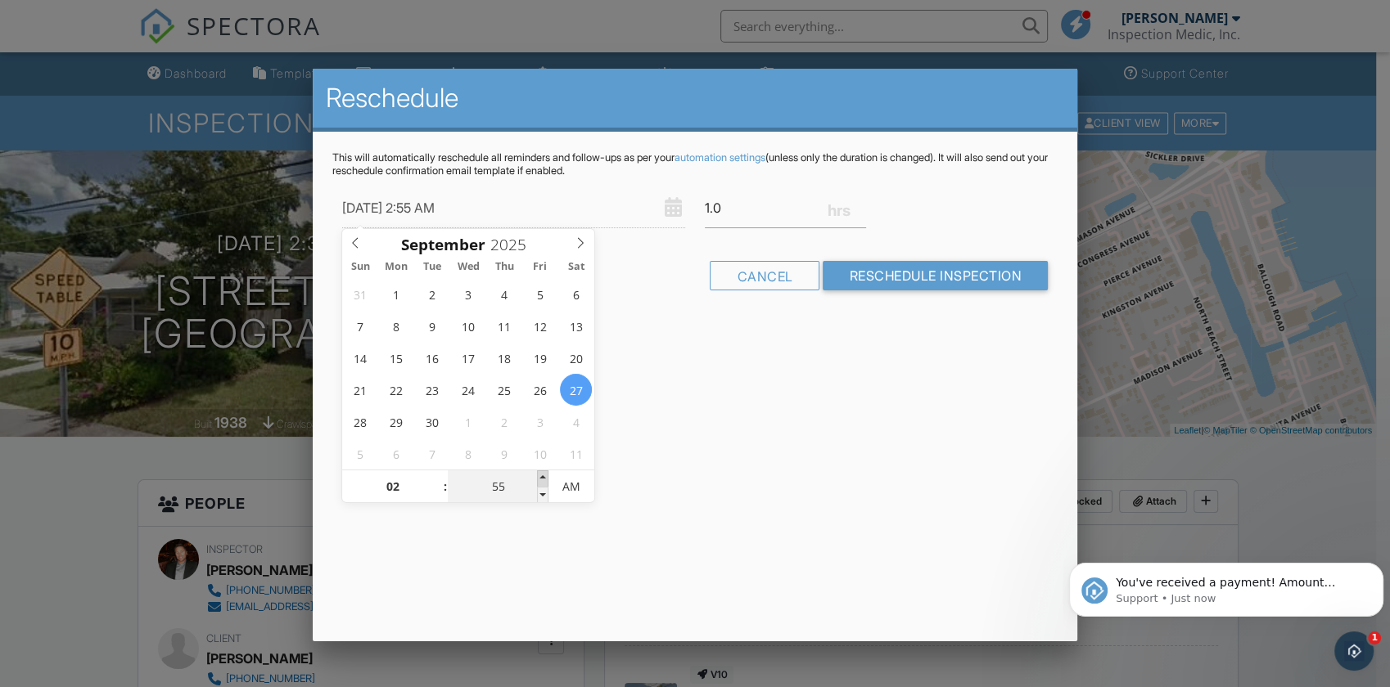
type input "09/27/2025 3:00 AM"
type input "03"
type input "00"
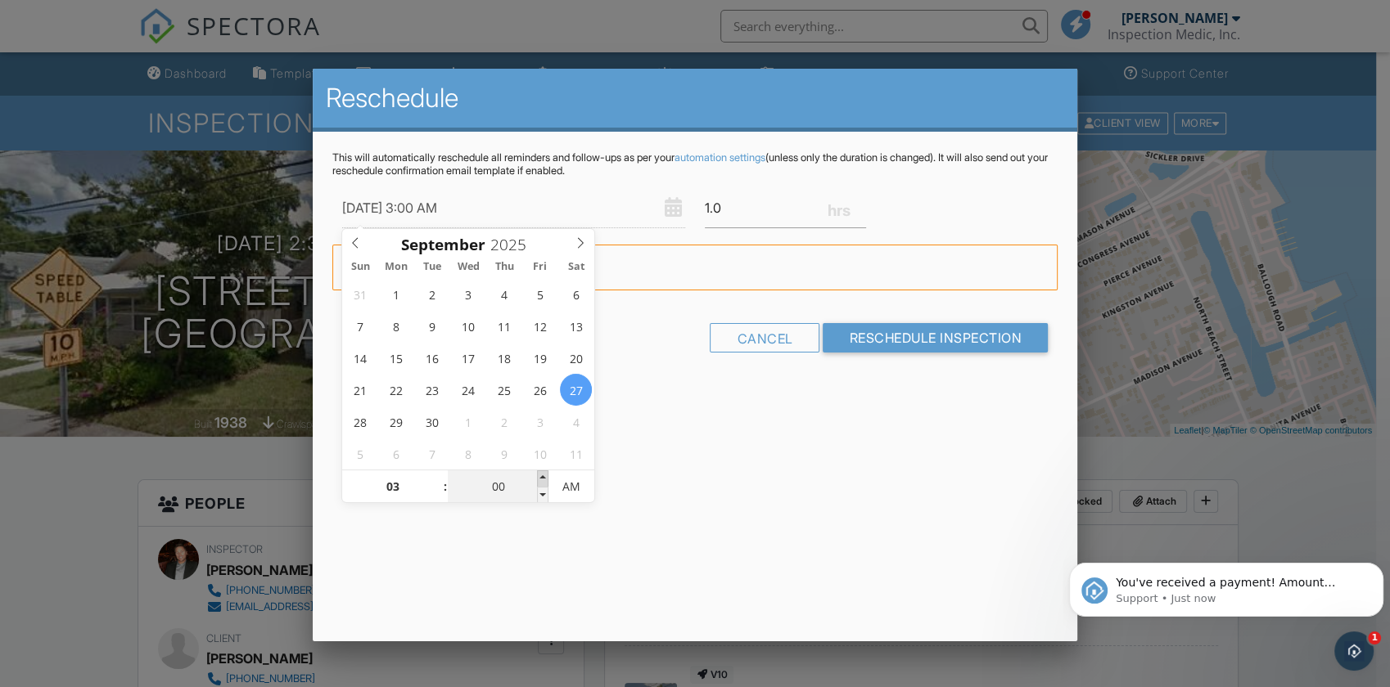
click at [544, 479] on span at bounding box center [542, 479] width 11 height 16
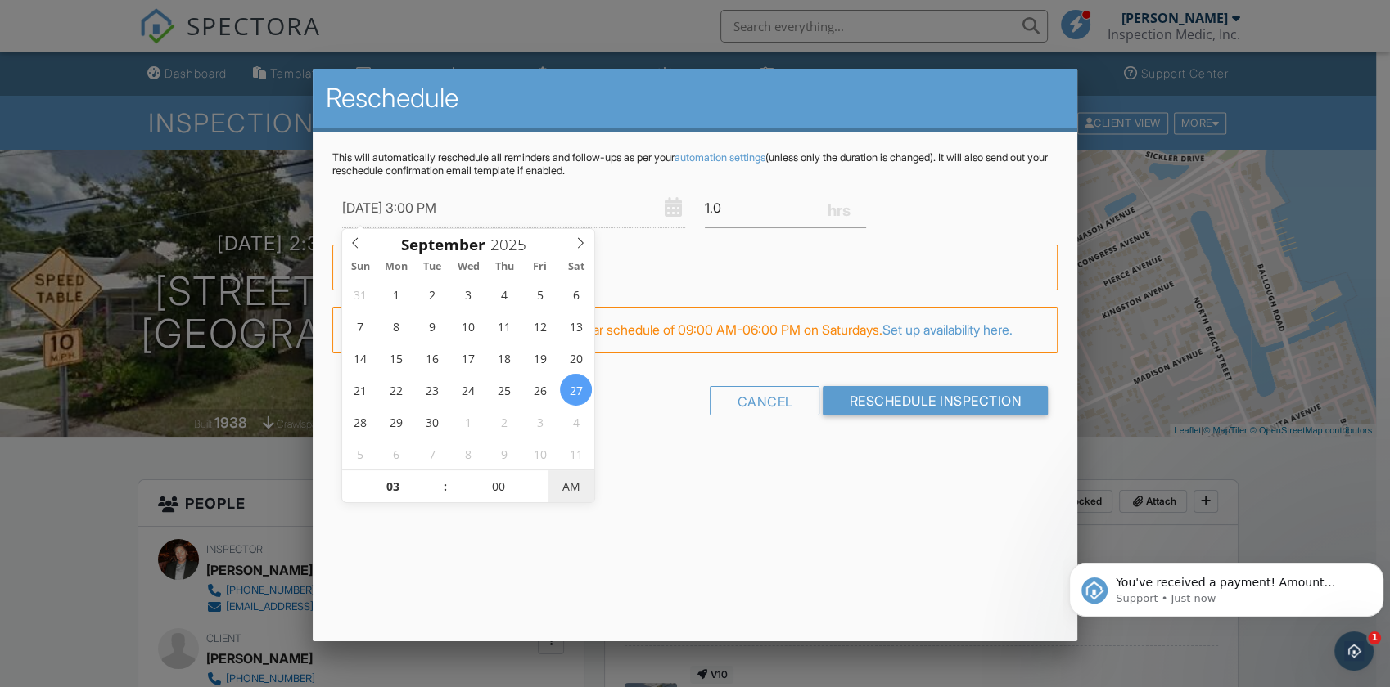
click at [592, 489] on span "AM" at bounding box center [570, 487] width 45 height 33
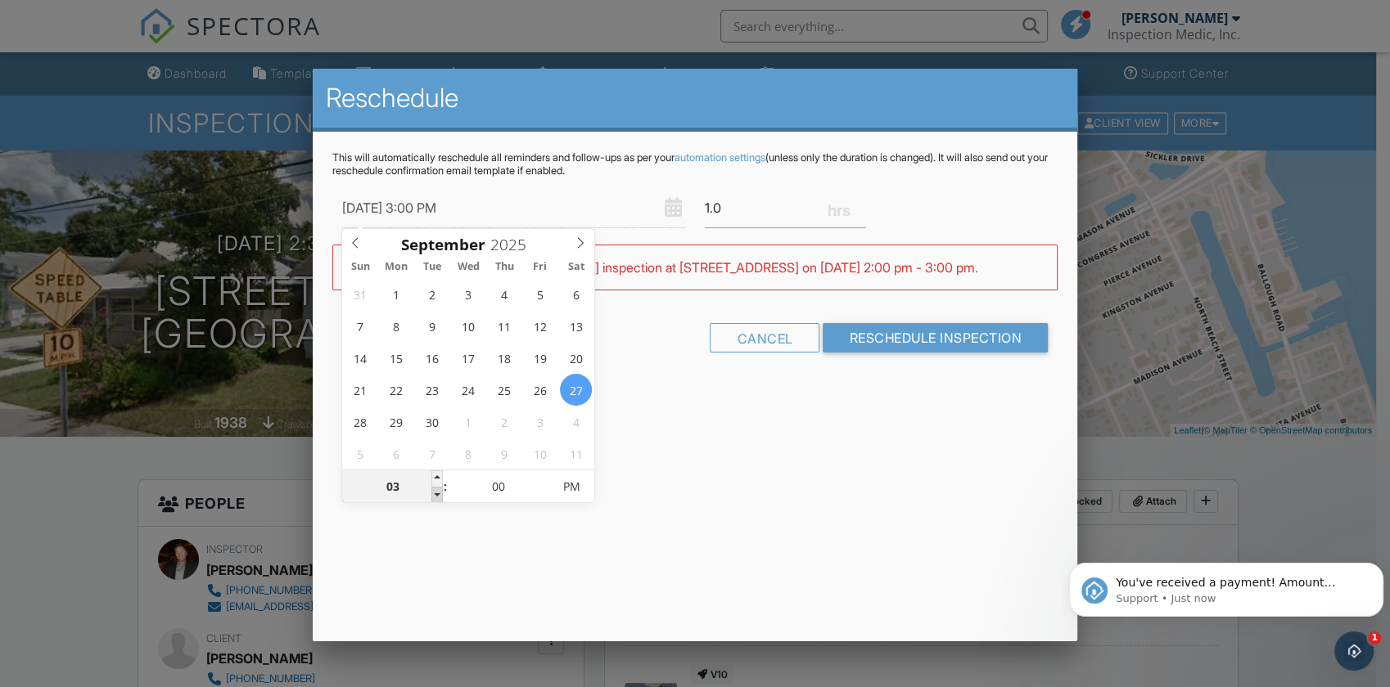
type input "09/27/2025 2:00 PM"
type input "02"
click at [437, 498] on span at bounding box center [436, 495] width 11 height 16
click at [885, 337] on input "Reschedule Inspection" at bounding box center [934, 337] width 225 height 29
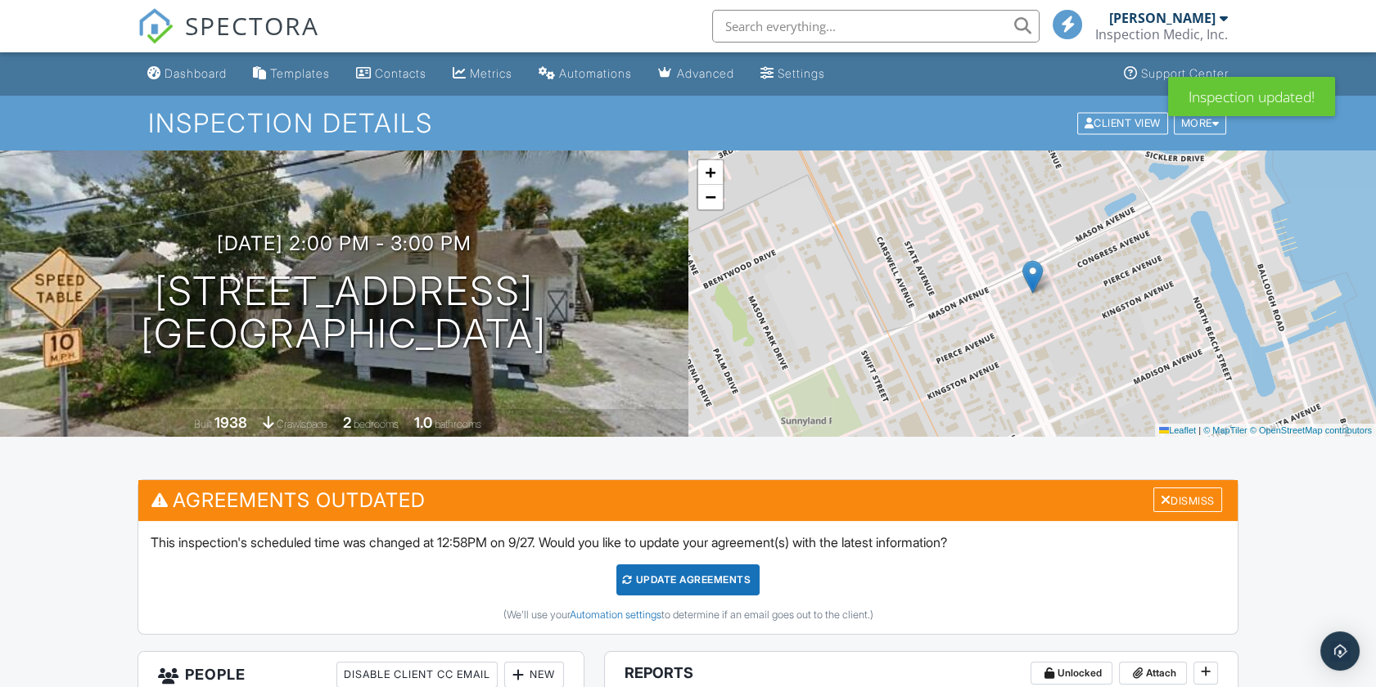
click at [715, 576] on div "Update Agreements" at bounding box center [687, 580] width 143 height 31
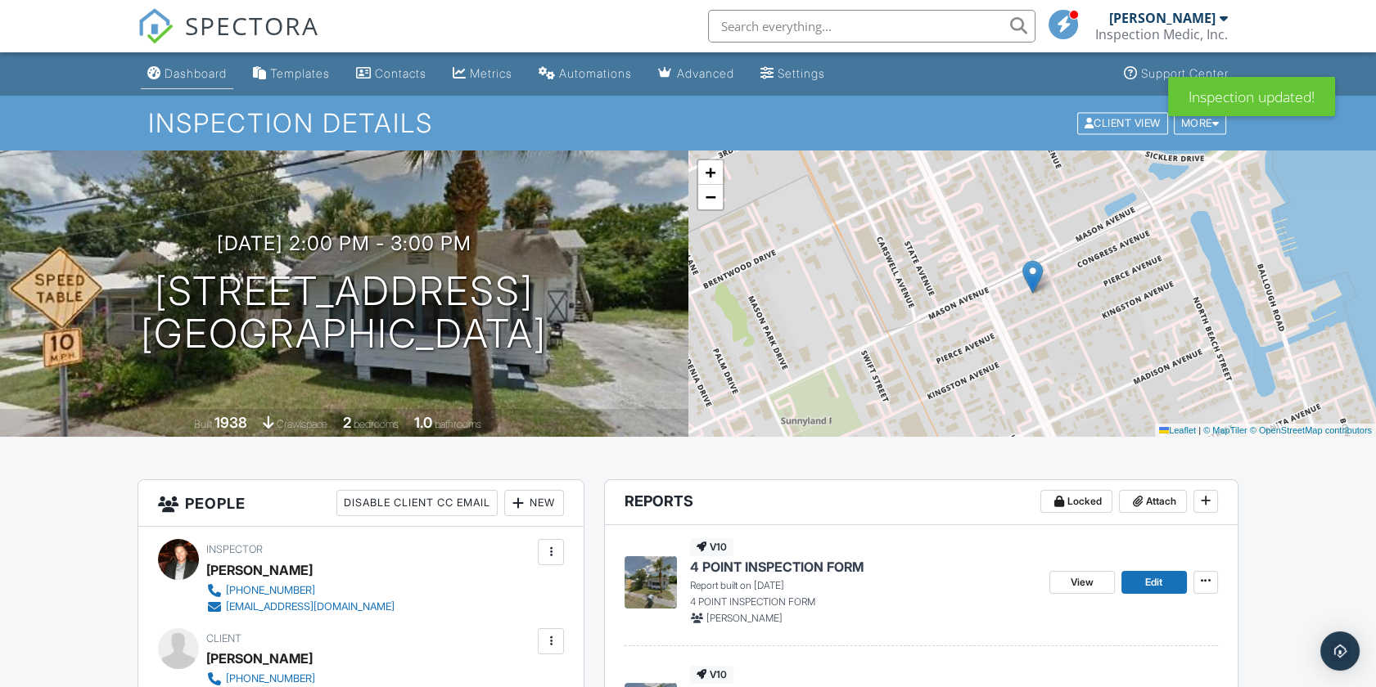
click at [193, 70] on div "Dashboard" at bounding box center [195, 73] width 62 height 14
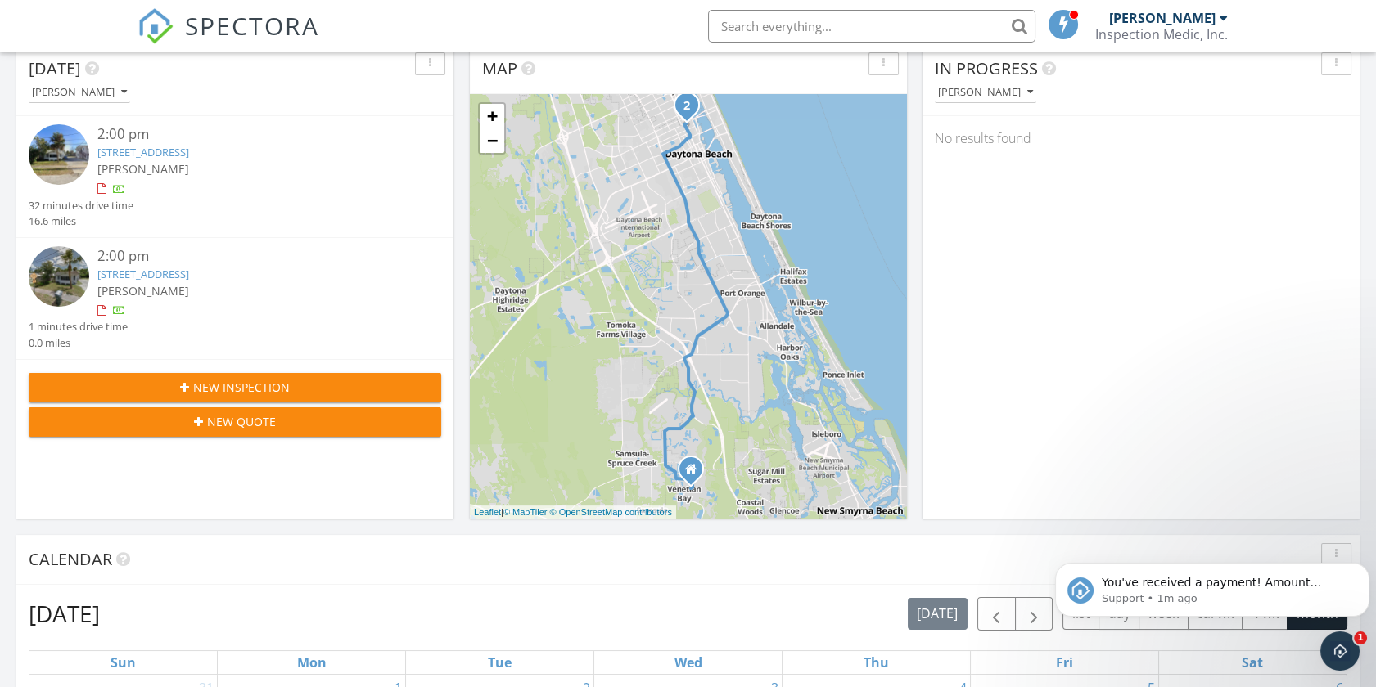
scroll to position [363, 0]
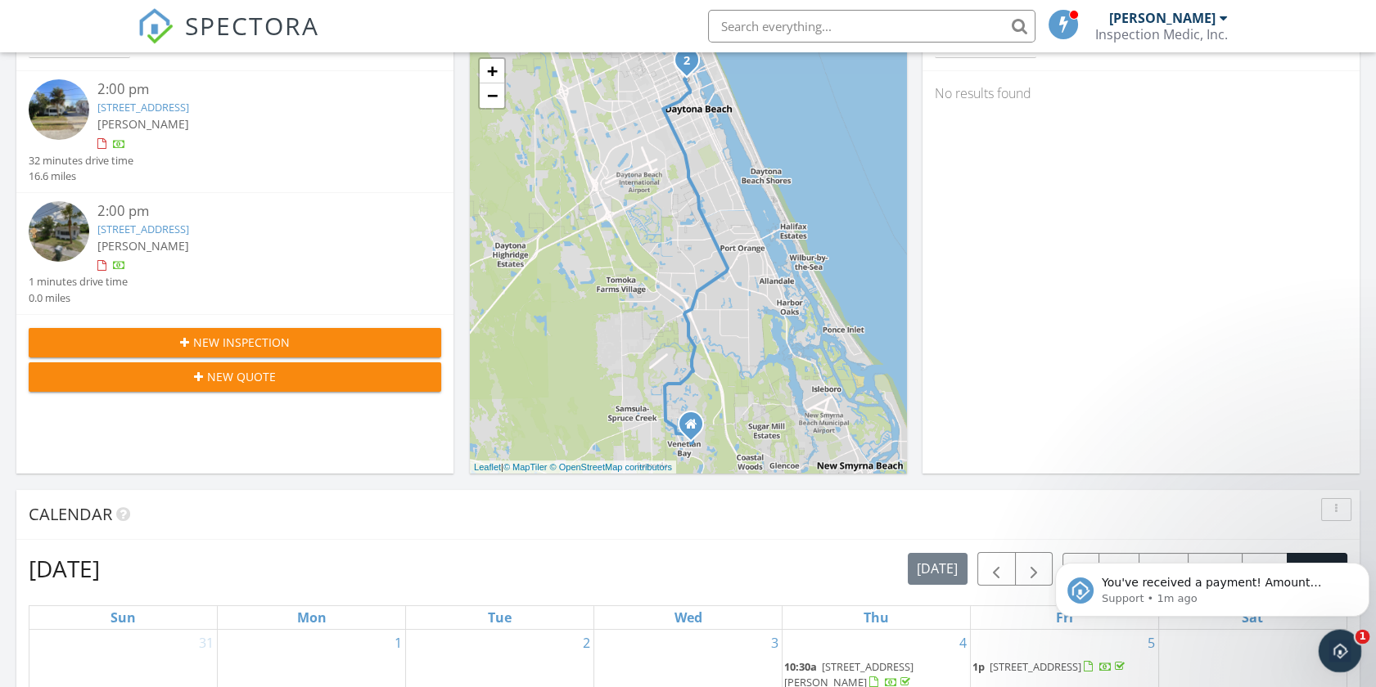
click at [1349, 649] on div "Open Intercom Messenger" at bounding box center [1337, 649] width 54 height 54
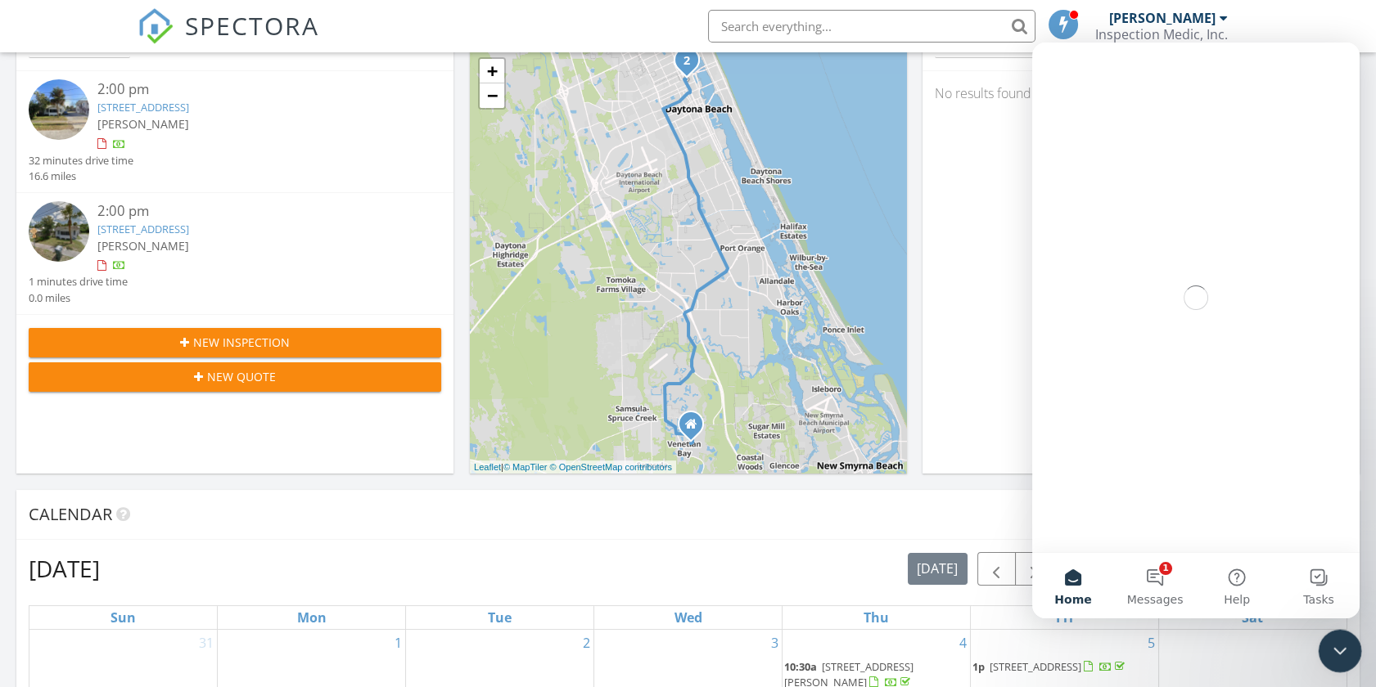
scroll to position [0, 0]
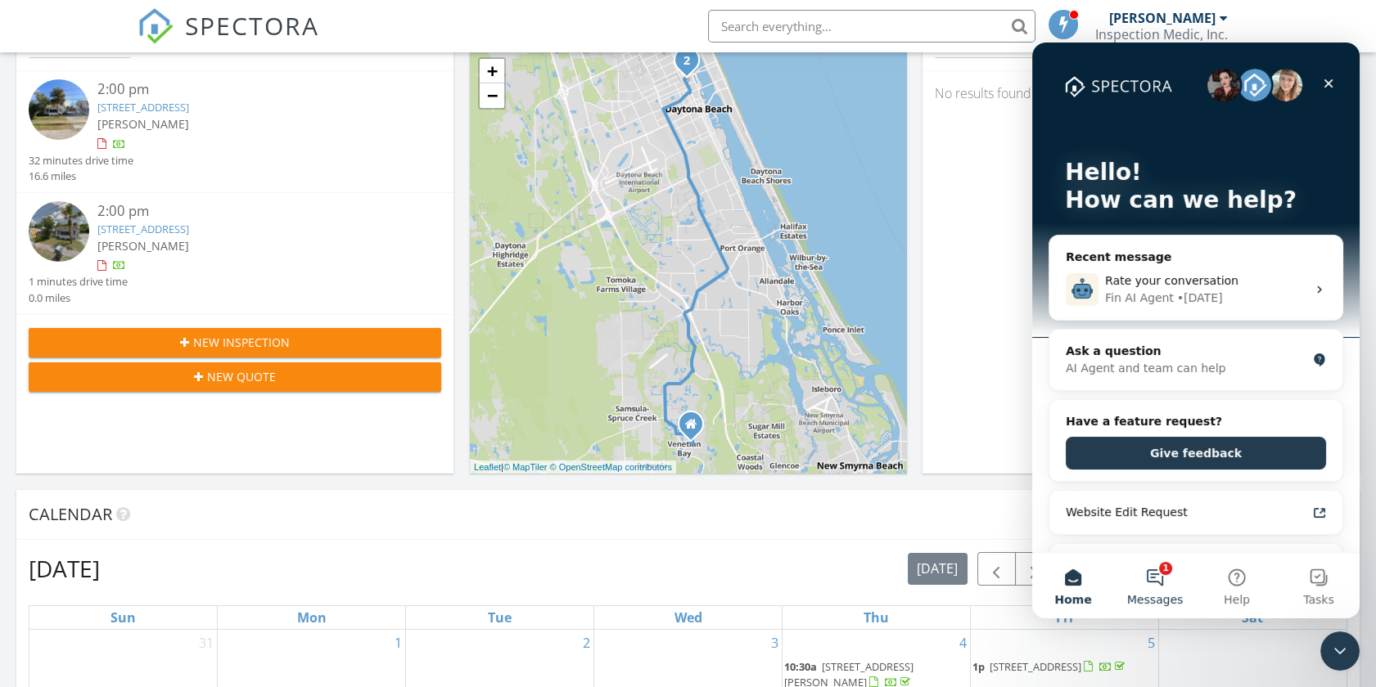
click at [1166, 583] on button "1 Messages" at bounding box center [1155, 585] width 82 height 65
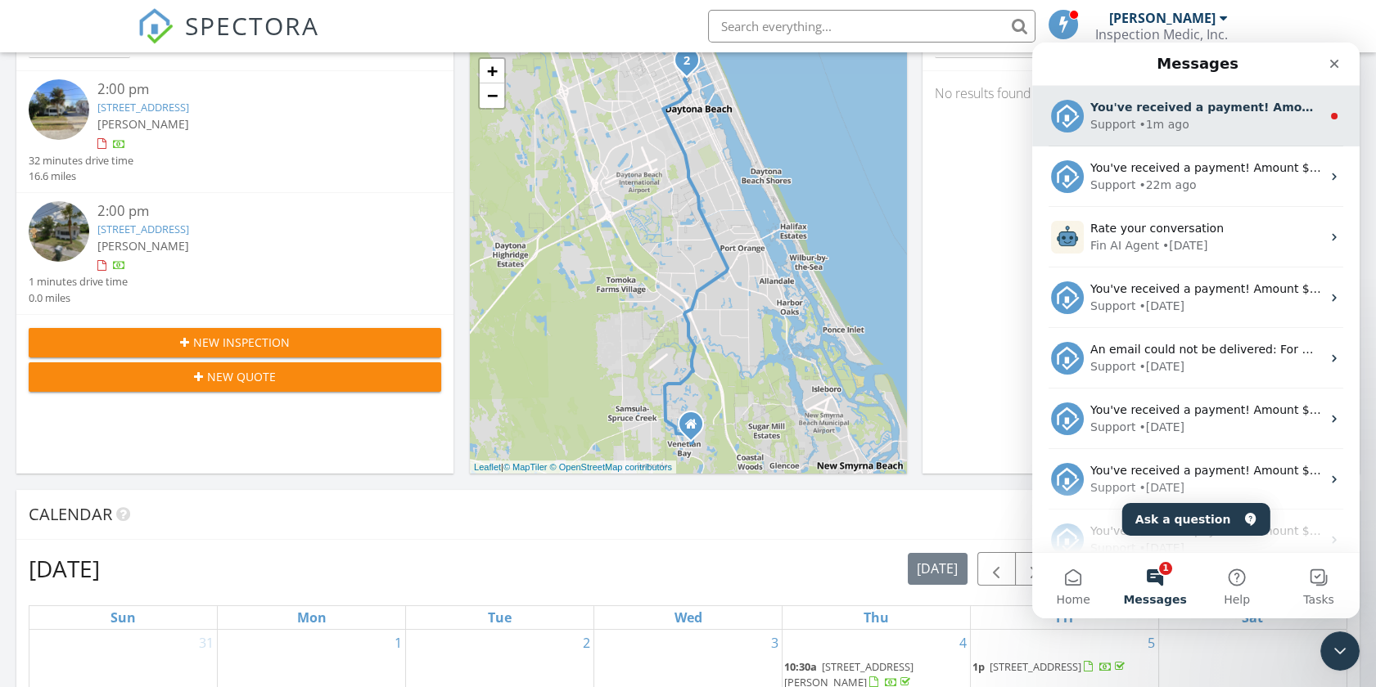
click at [1300, 116] on div "Support • 1m ago" at bounding box center [1205, 124] width 231 height 17
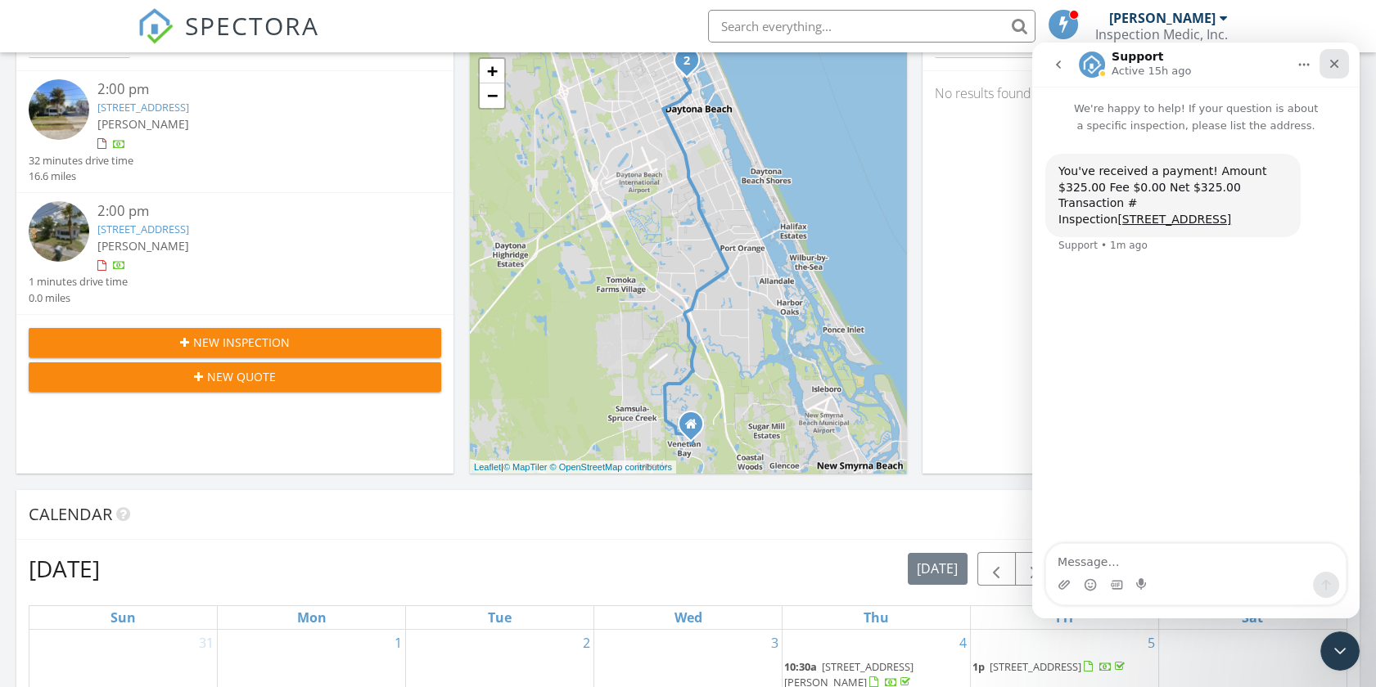
click at [1336, 56] on div "Close" at bounding box center [1333, 63] width 29 height 29
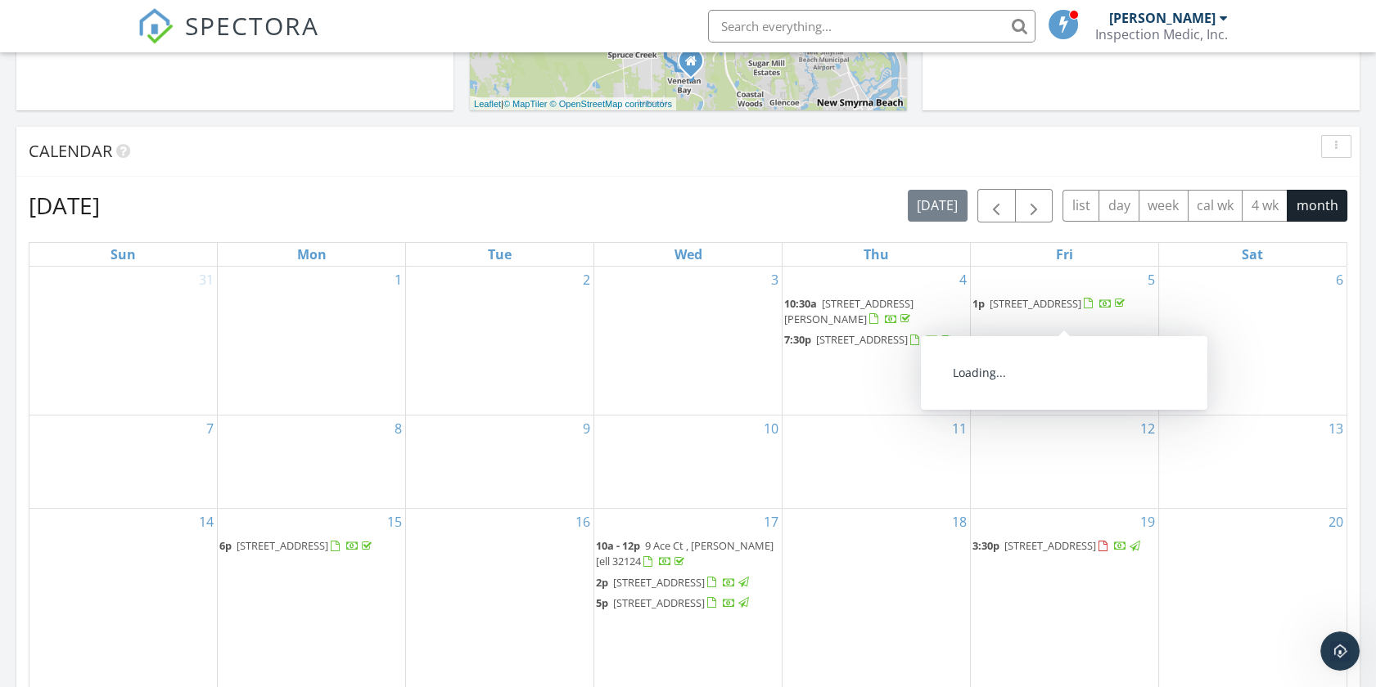
scroll to position [1182, 0]
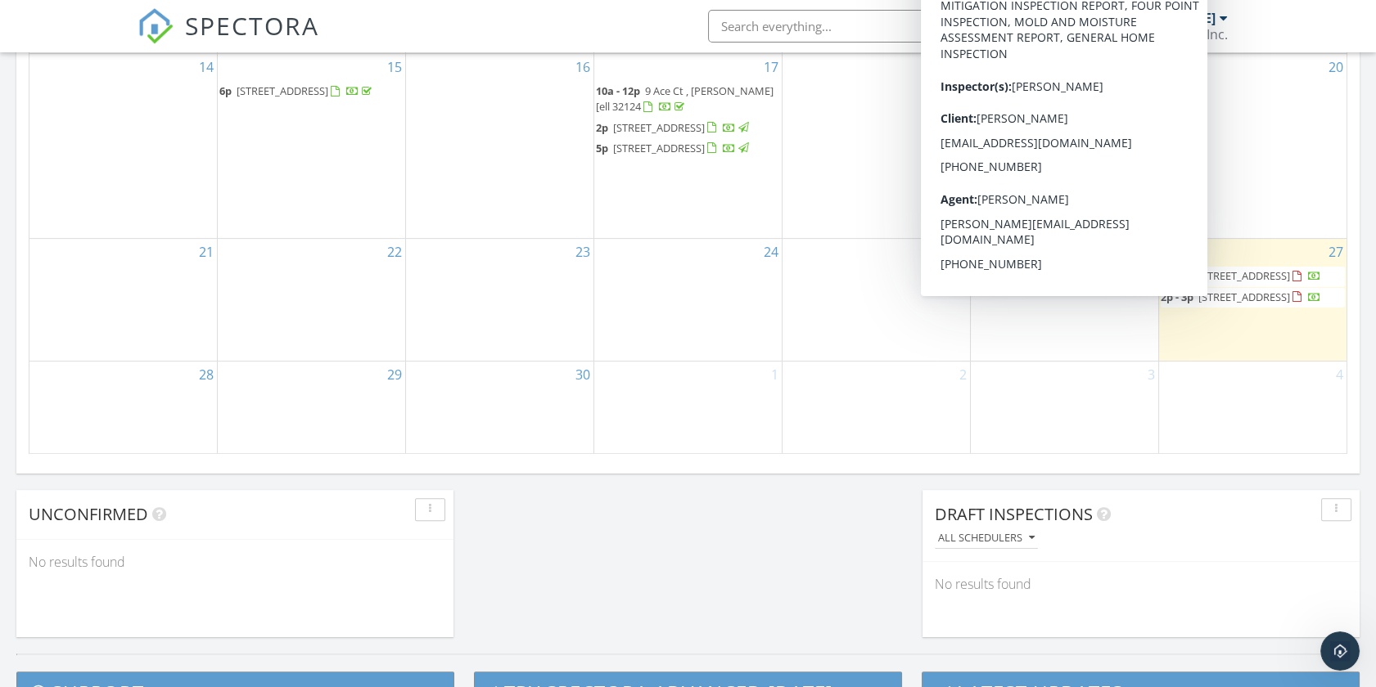
click at [960, 345] on div "25" at bounding box center [875, 299] width 187 height 121
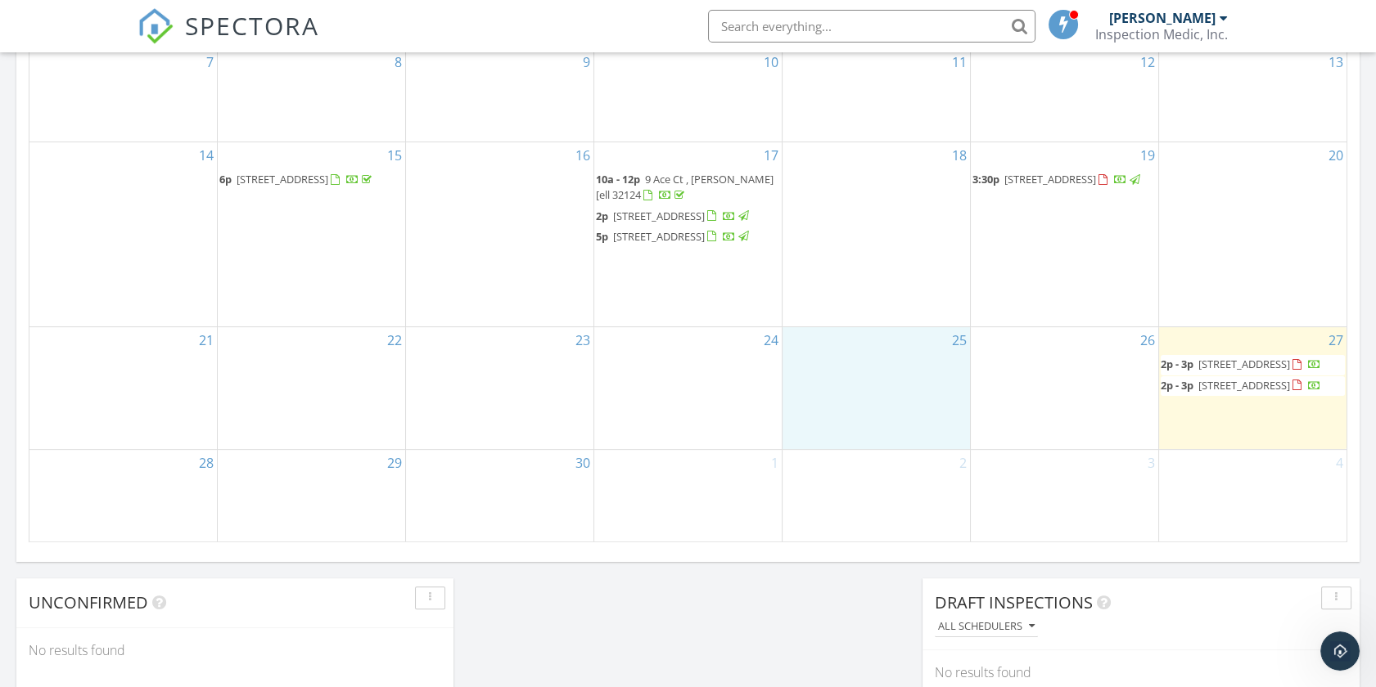
scroll to position [1094, 0]
click at [804, 27] on input "text" at bounding box center [871, 26] width 327 height 33
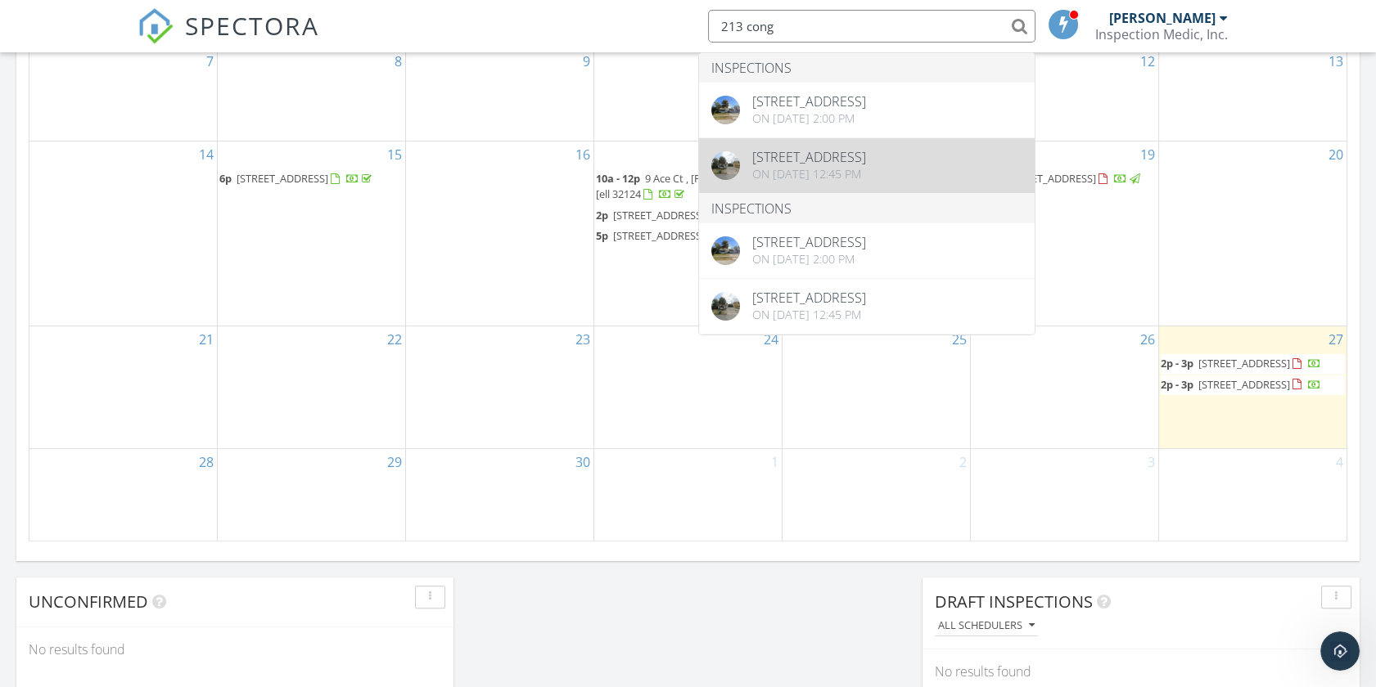
type input "213 cong"
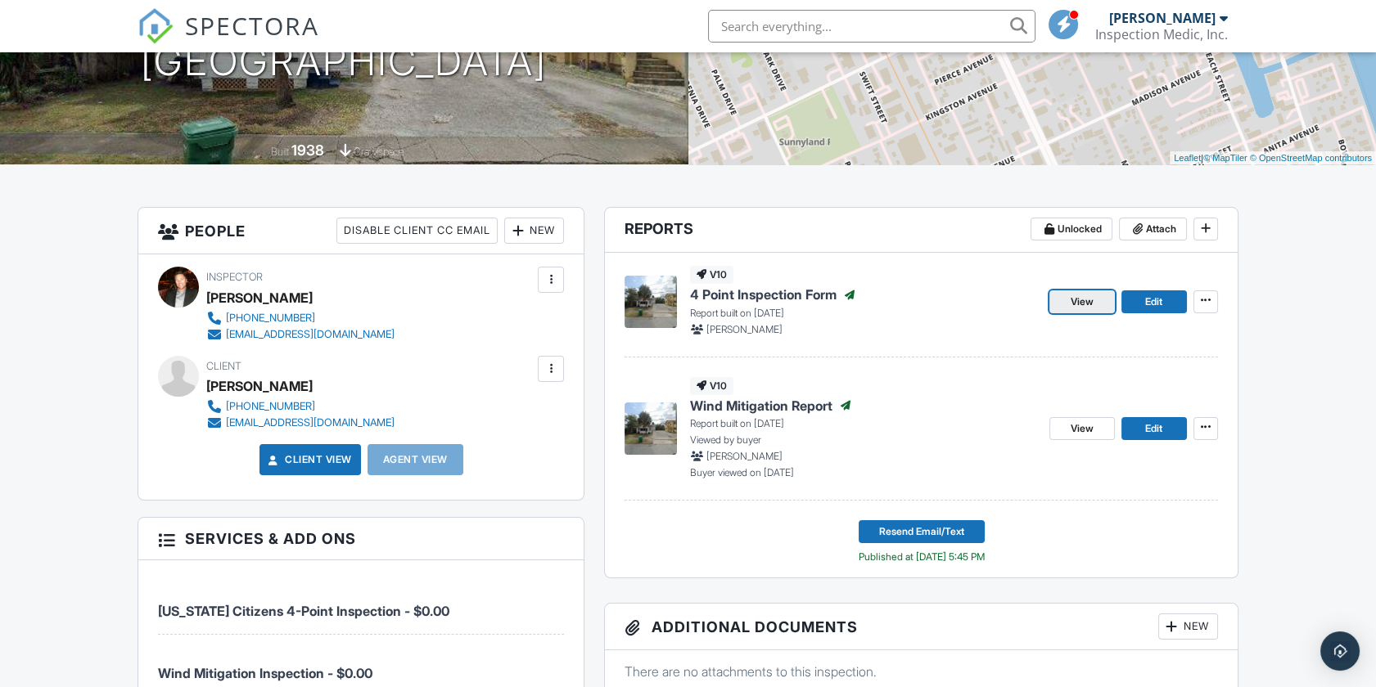
click at [1070, 300] on span "View" at bounding box center [1081, 302] width 23 height 16
